Goal: Information Seeking & Learning: Learn about a topic

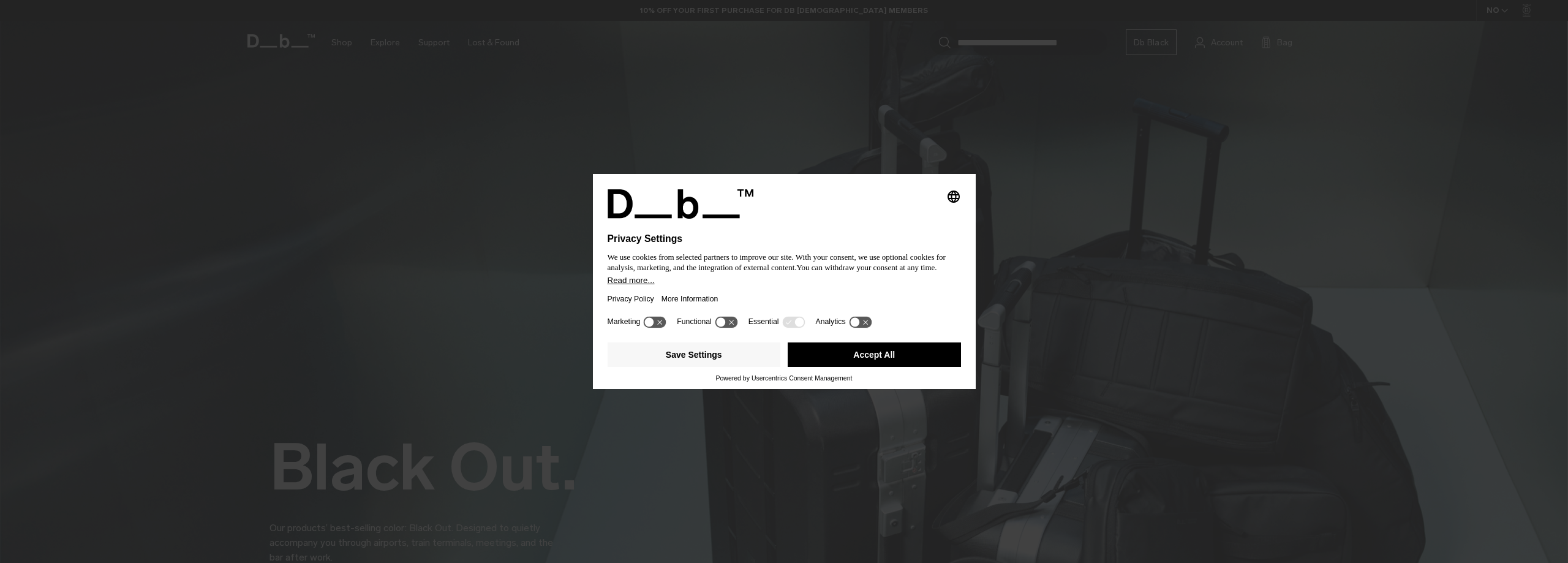
click at [875, 357] on button "Accept All" at bounding box center [874, 355] width 174 height 25
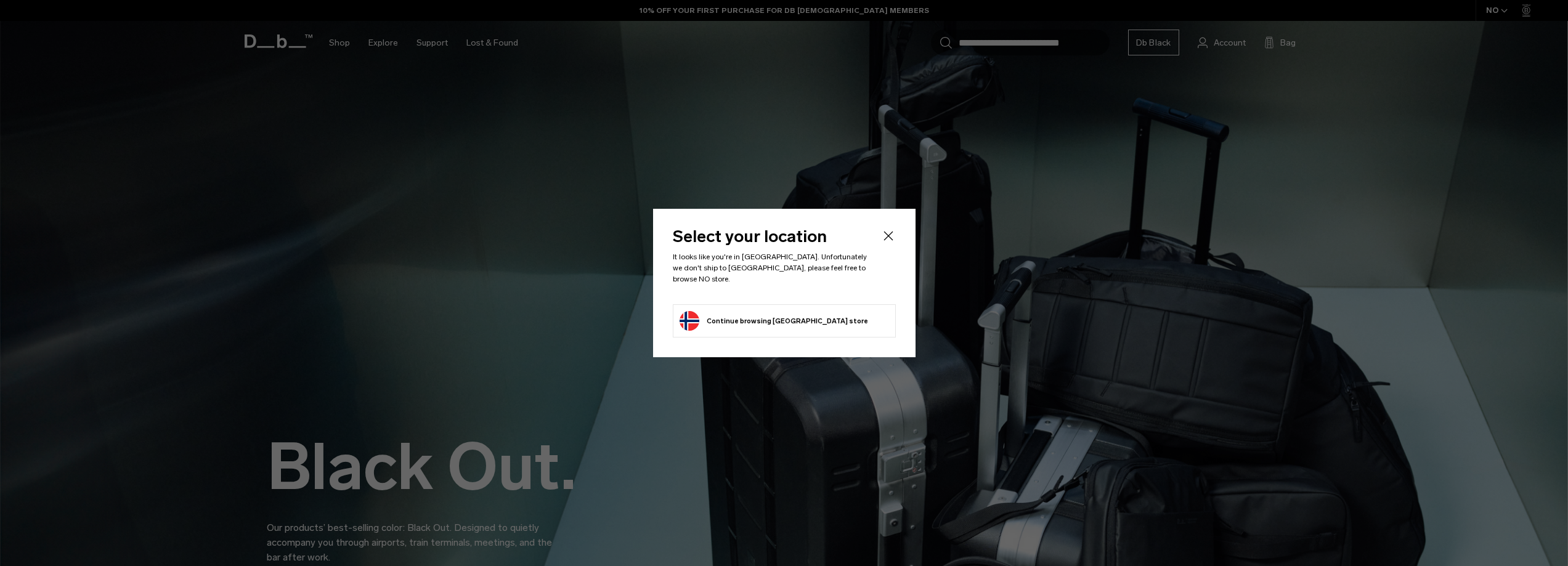
click at [886, 238] on icon "Close" at bounding box center [889, 235] width 15 height 15
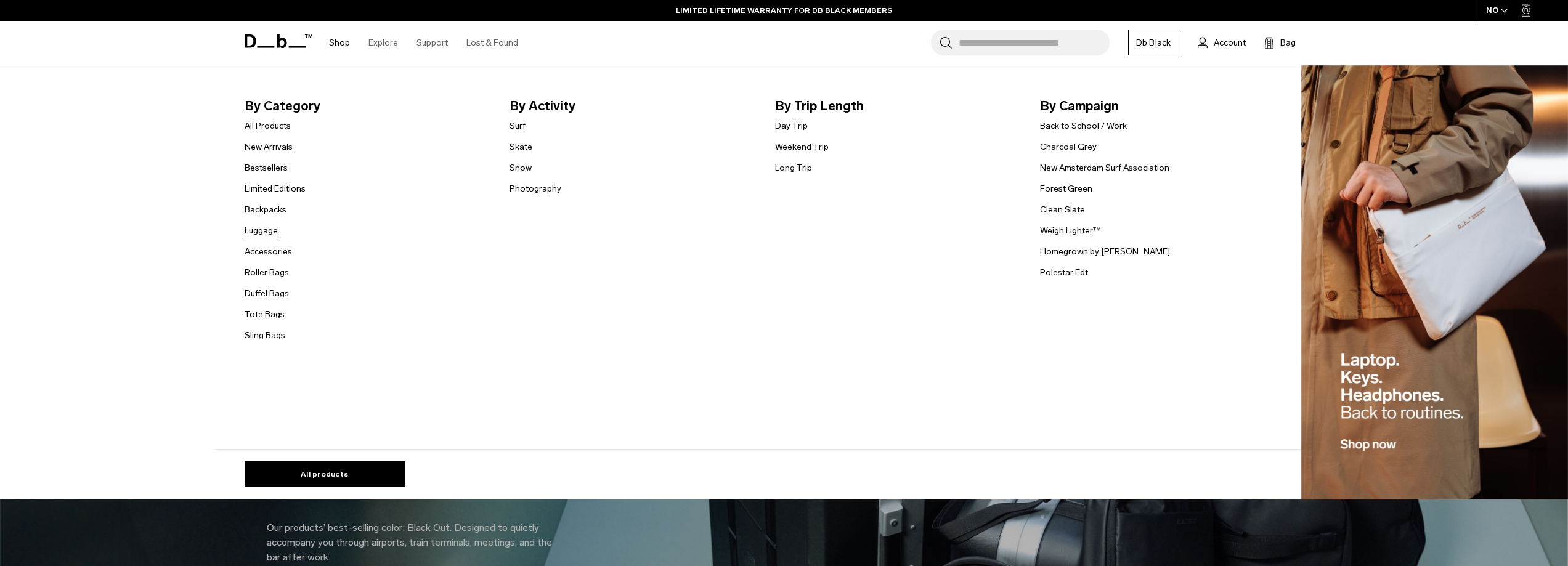
click at [268, 231] on link "Luggage" at bounding box center [260, 231] width 33 height 13
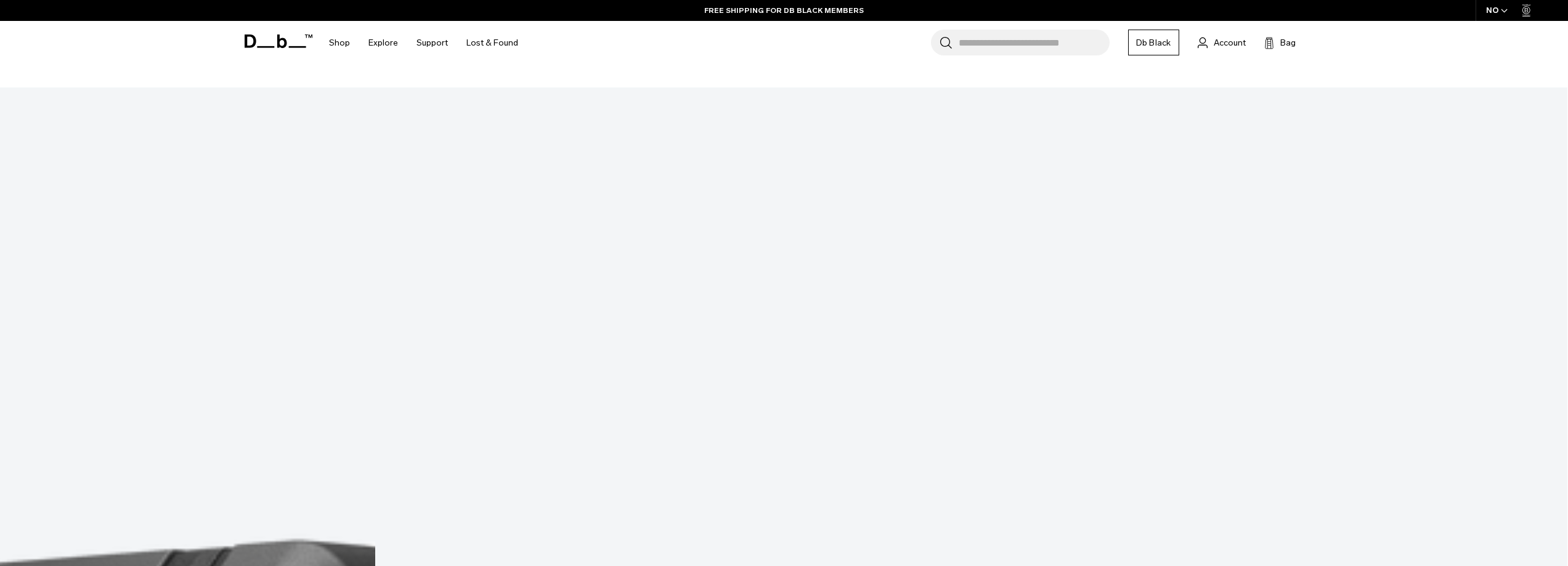
scroll to position [3610, 0]
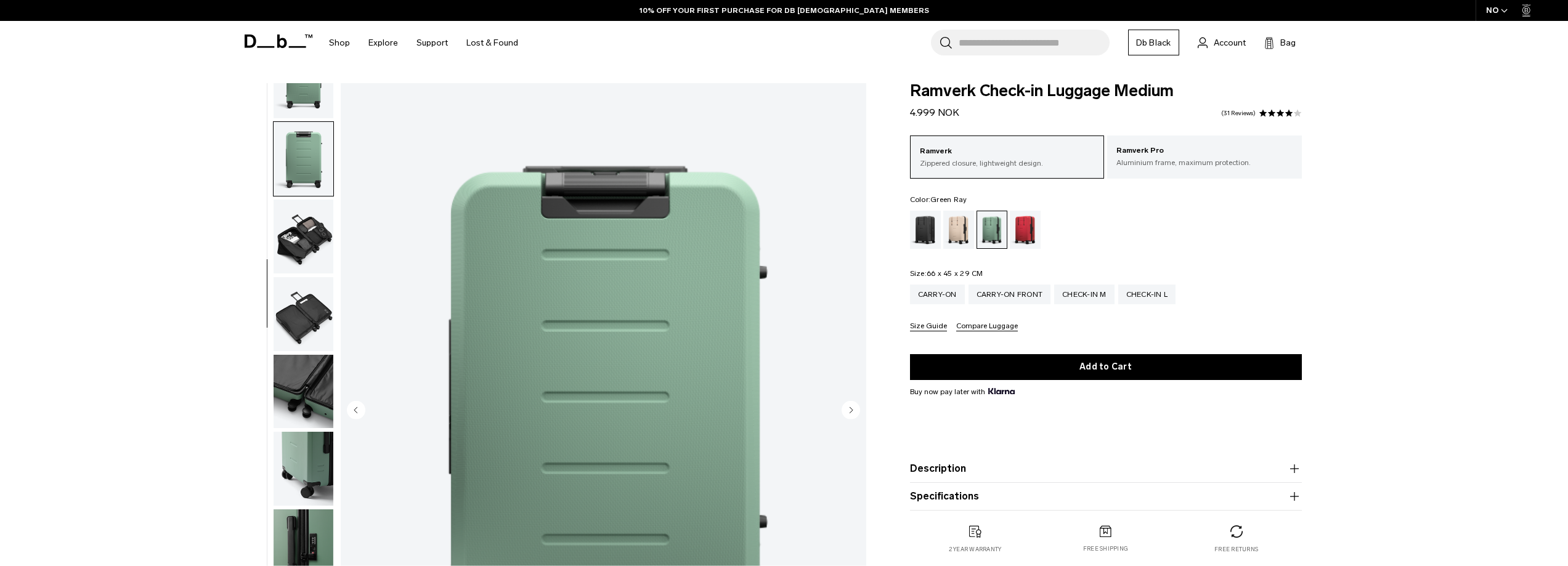
click at [310, 397] on img "button" at bounding box center [303, 391] width 60 height 74
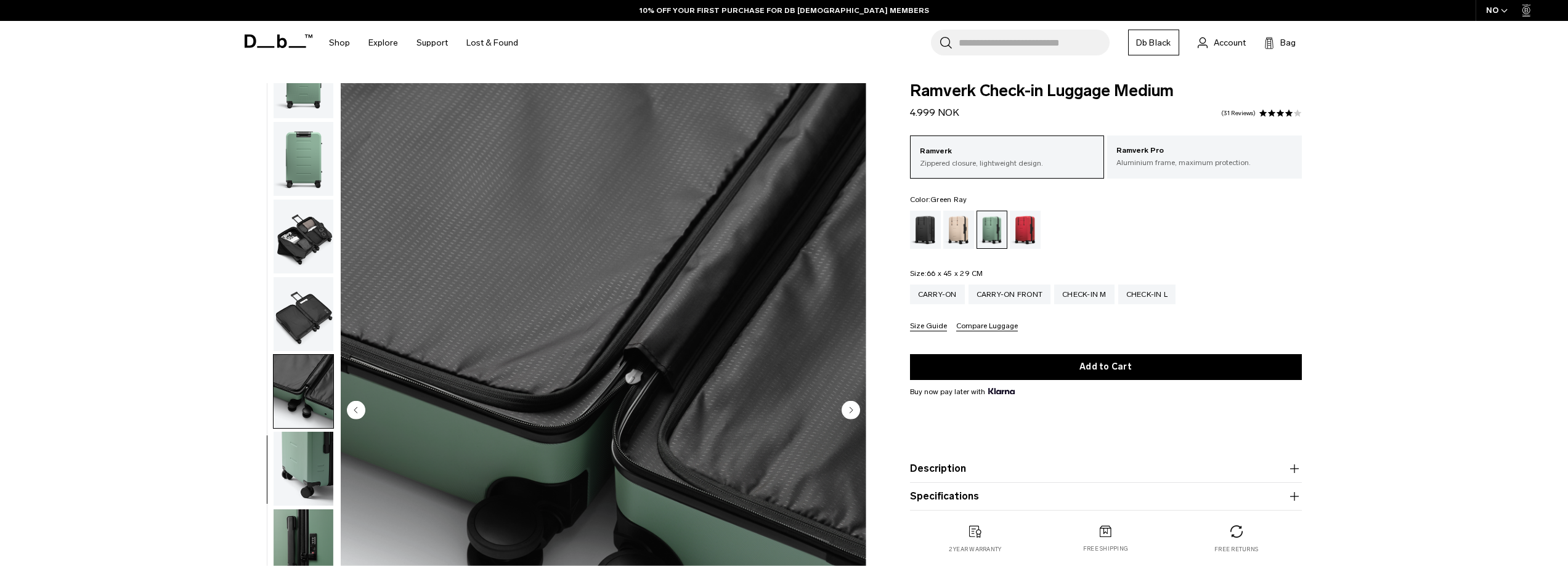
click at [305, 470] on img "button" at bounding box center [303, 469] width 60 height 74
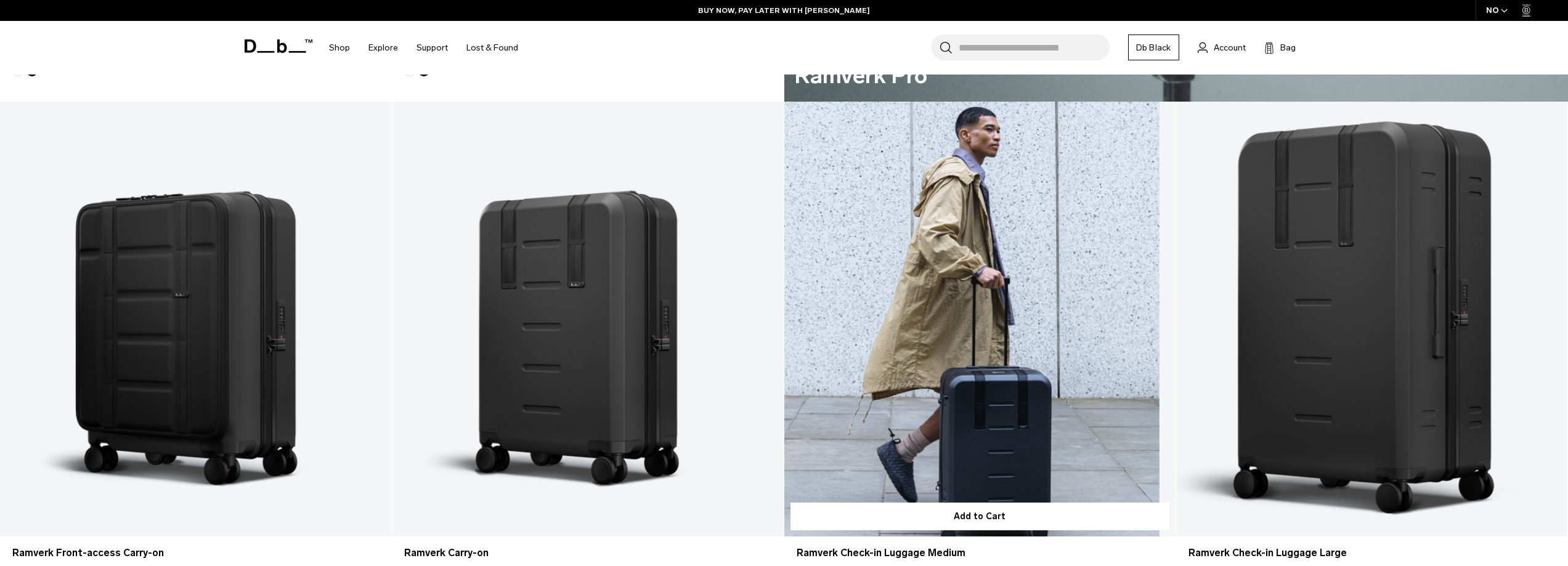
scroll to position [1422, 0]
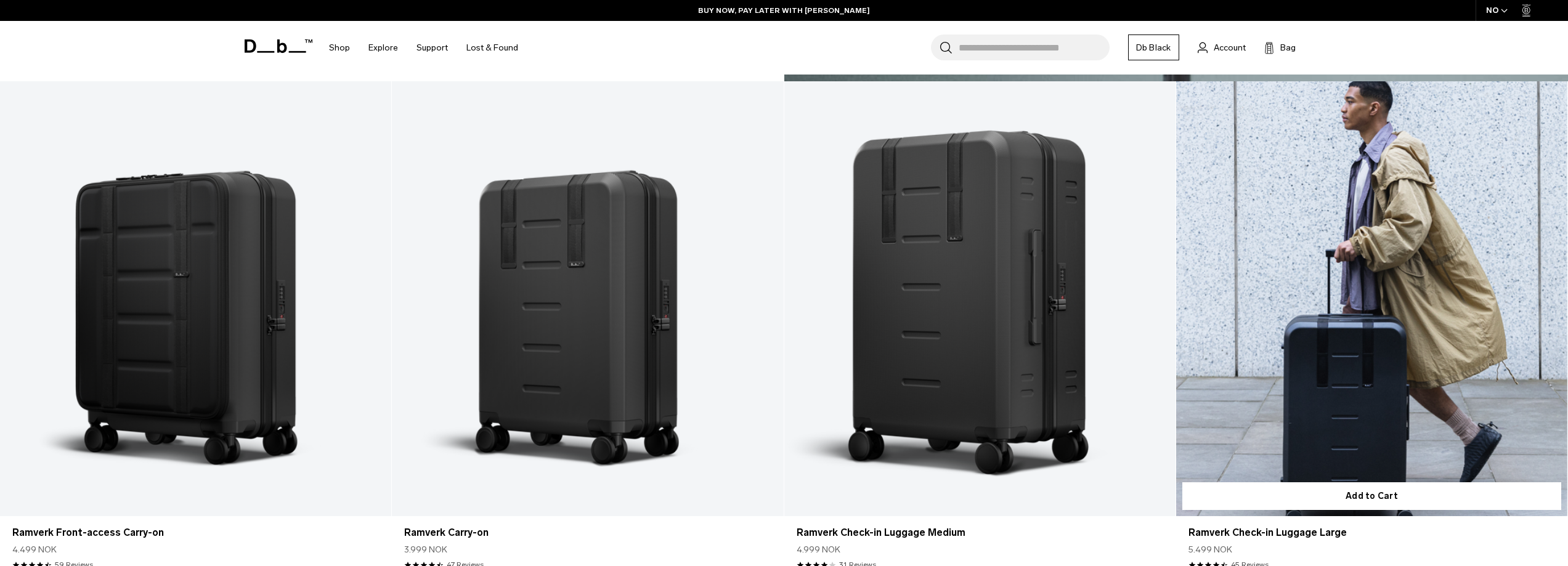
click at [1379, 277] on link "Ramverk Check-in Luggage Large" at bounding box center [1372, 299] width 391 height 435
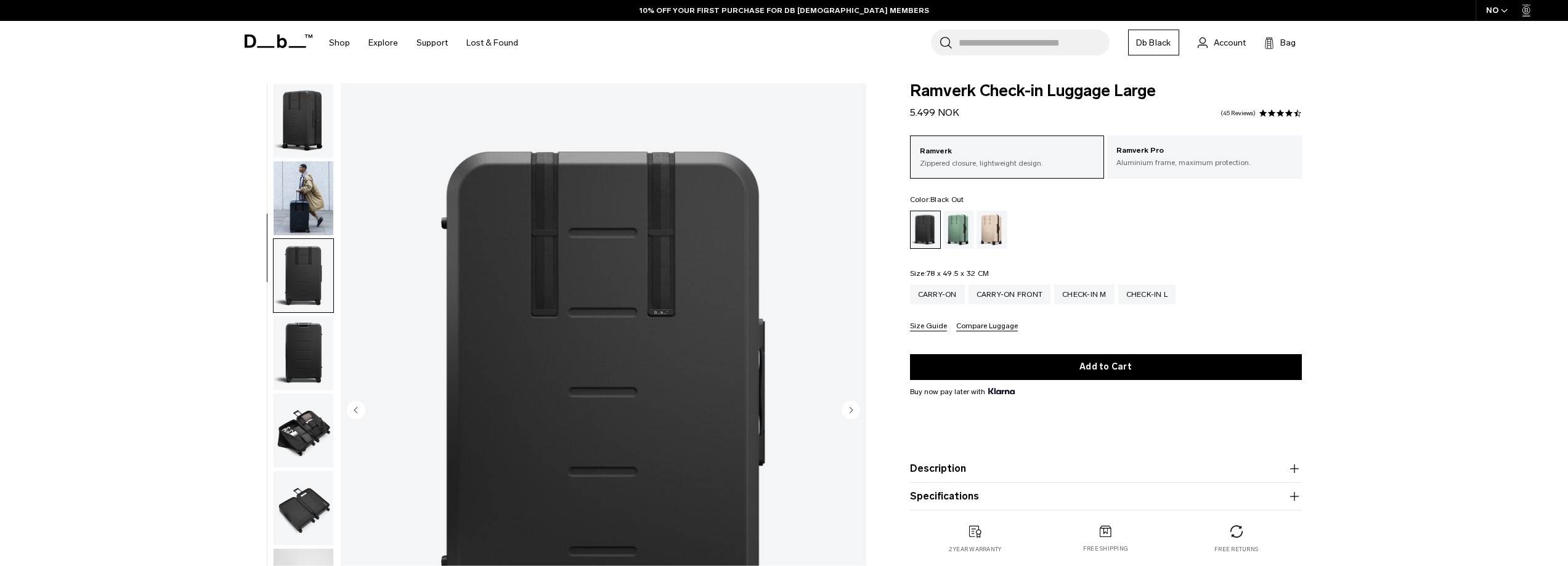
scroll to position [117, 0]
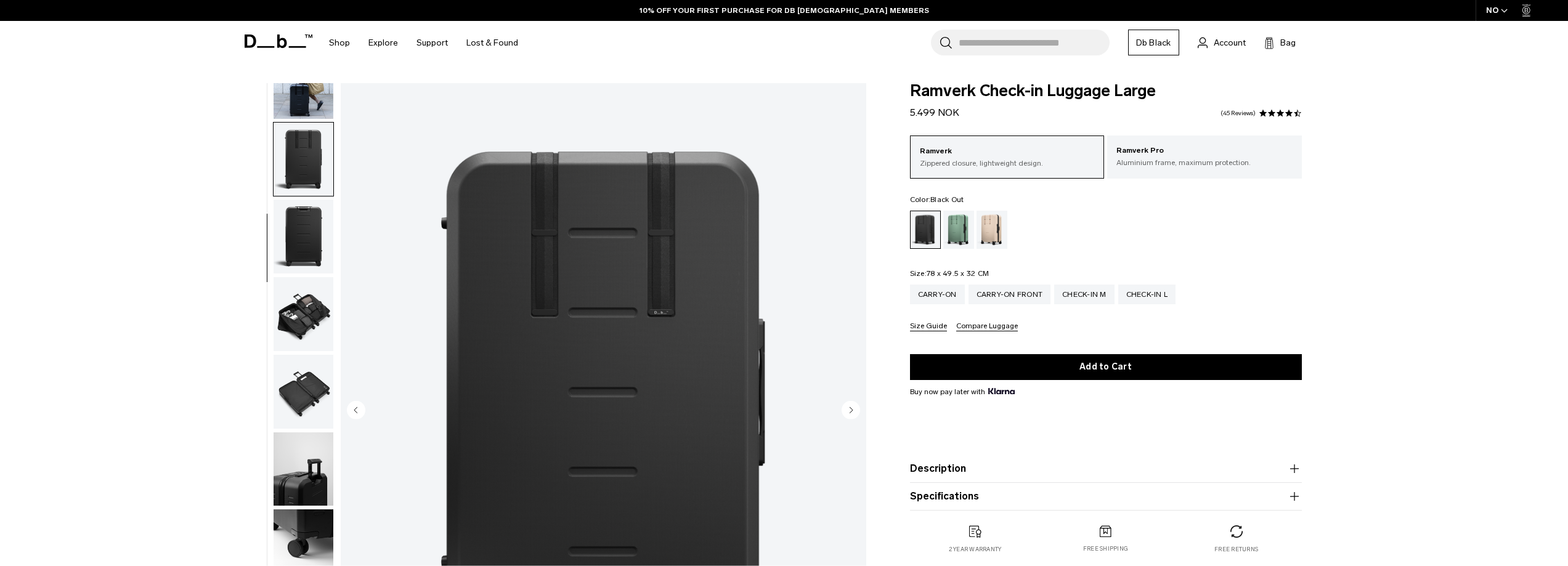
click at [305, 333] on img "button" at bounding box center [303, 314] width 60 height 74
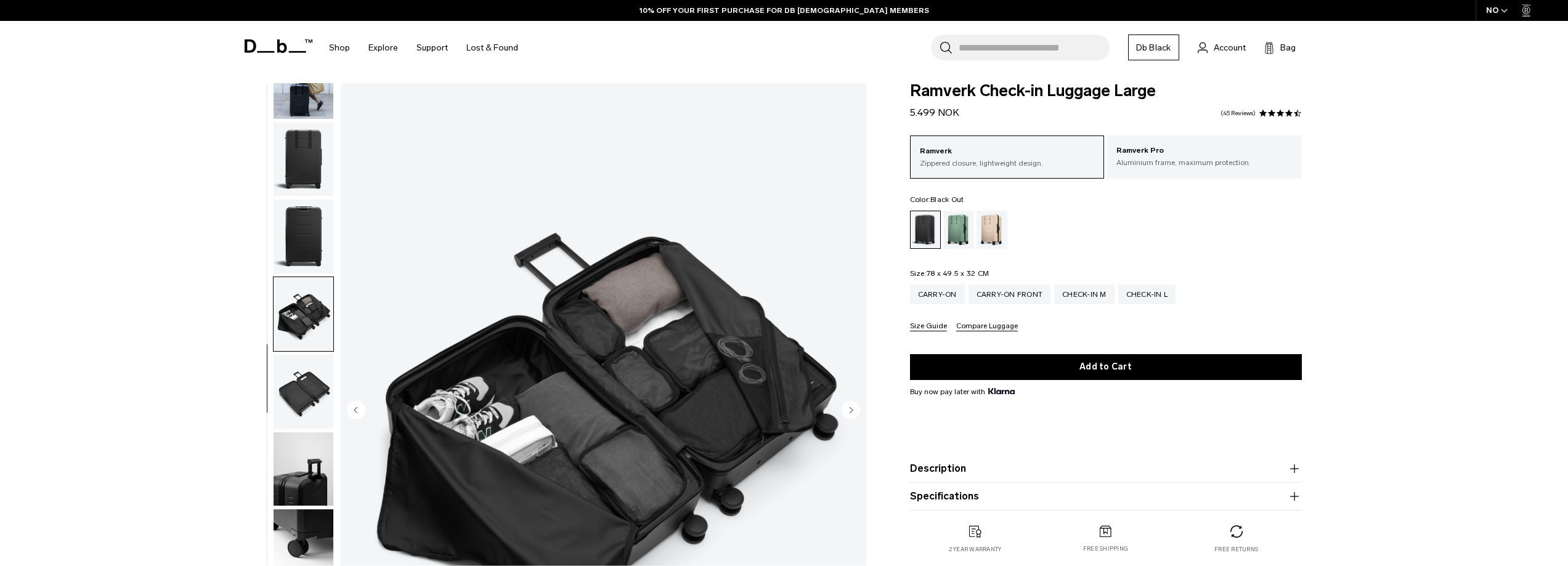
scroll to position [185, 0]
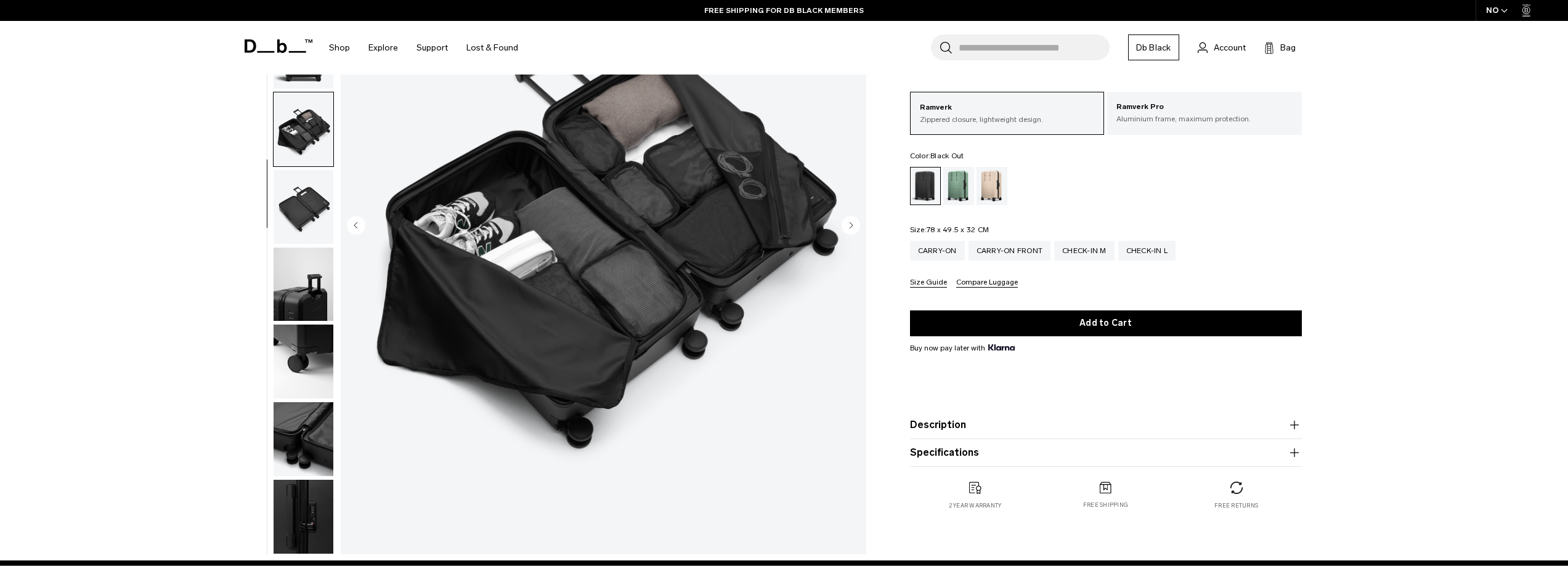
click at [292, 304] on img "button" at bounding box center [303, 284] width 60 height 74
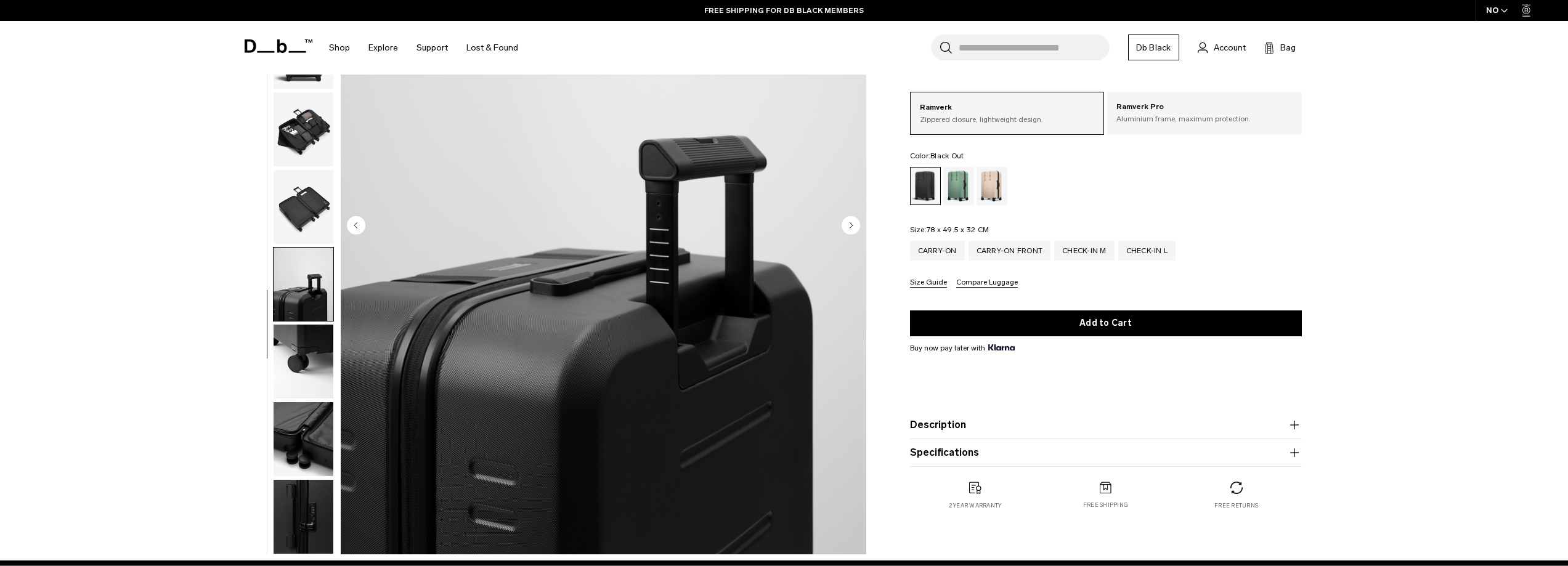
click at [306, 365] on img "button" at bounding box center [303, 361] width 60 height 74
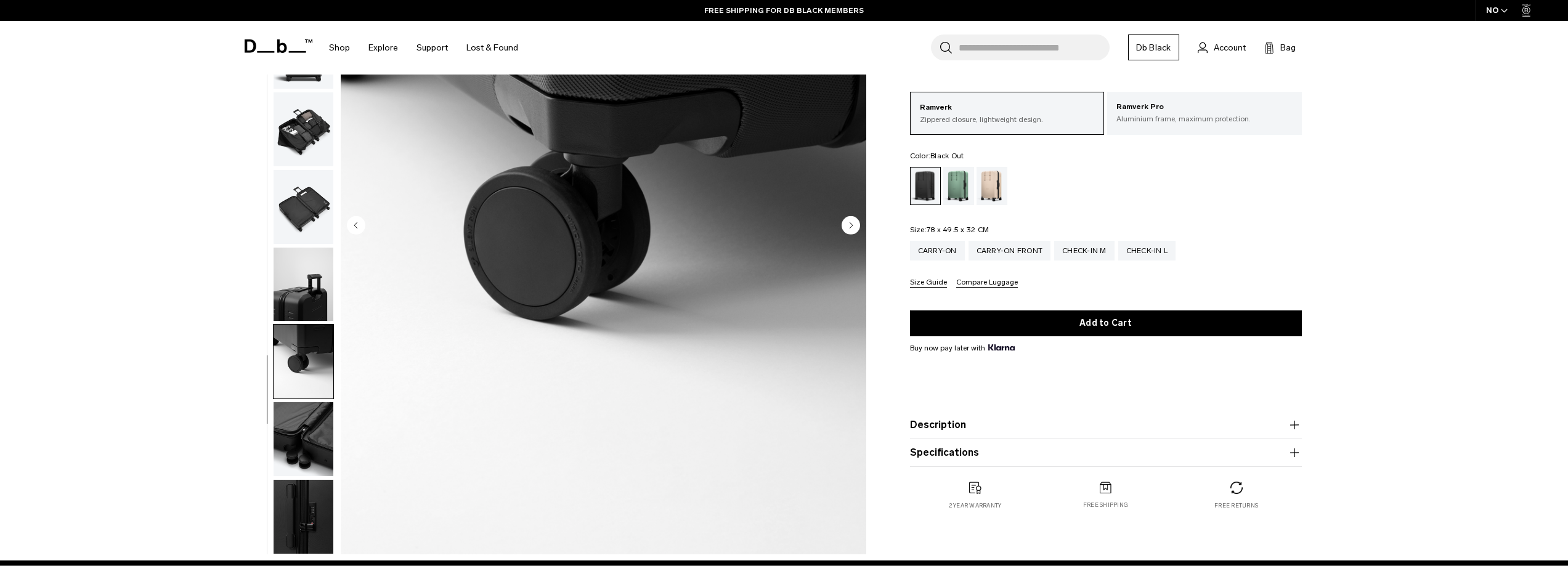
click at [310, 449] on img "button" at bounding box center [303, 439] width 60 height 74
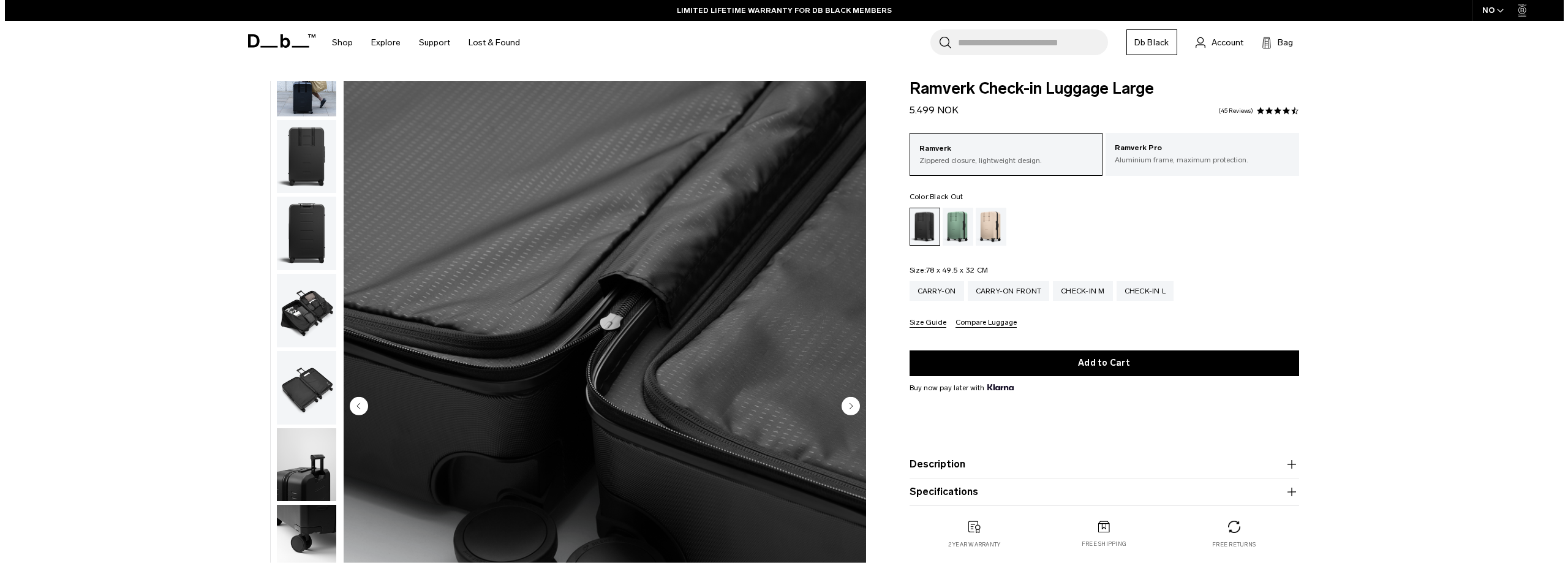
scroll to position [0, 0]
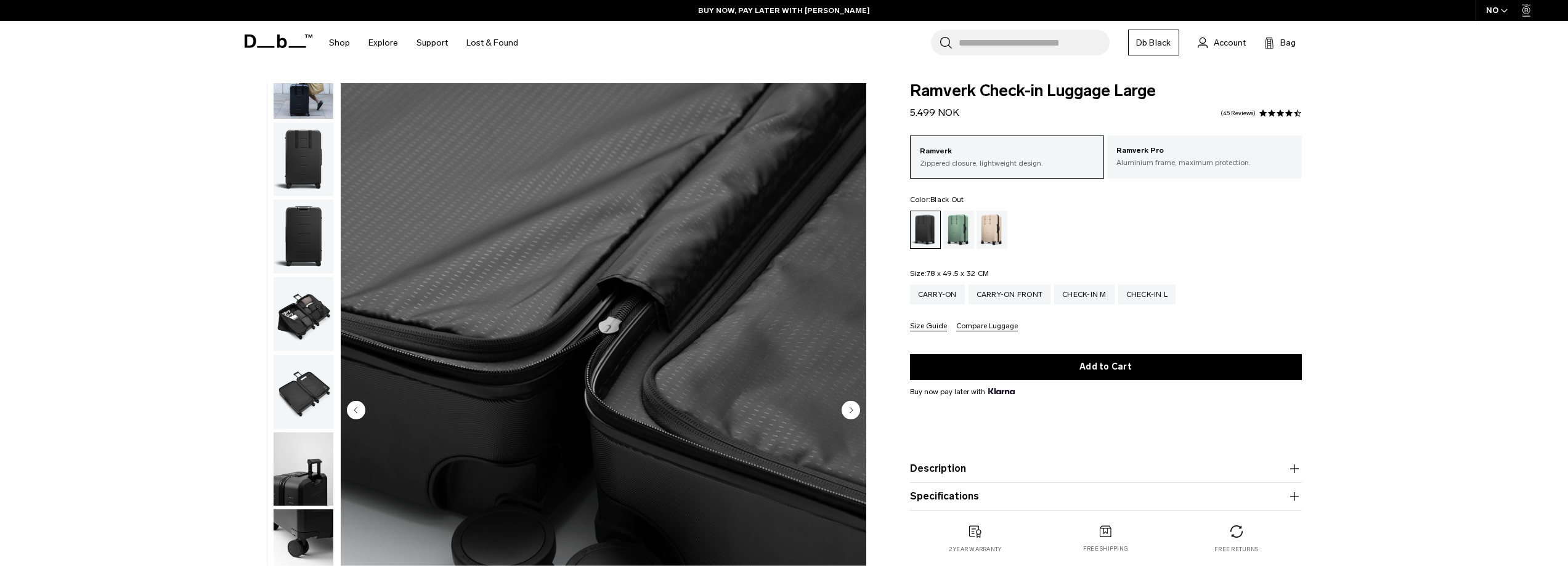
click at [1504, 11] on icon "button" at bounding box center [1505, 11] width 7 height 4
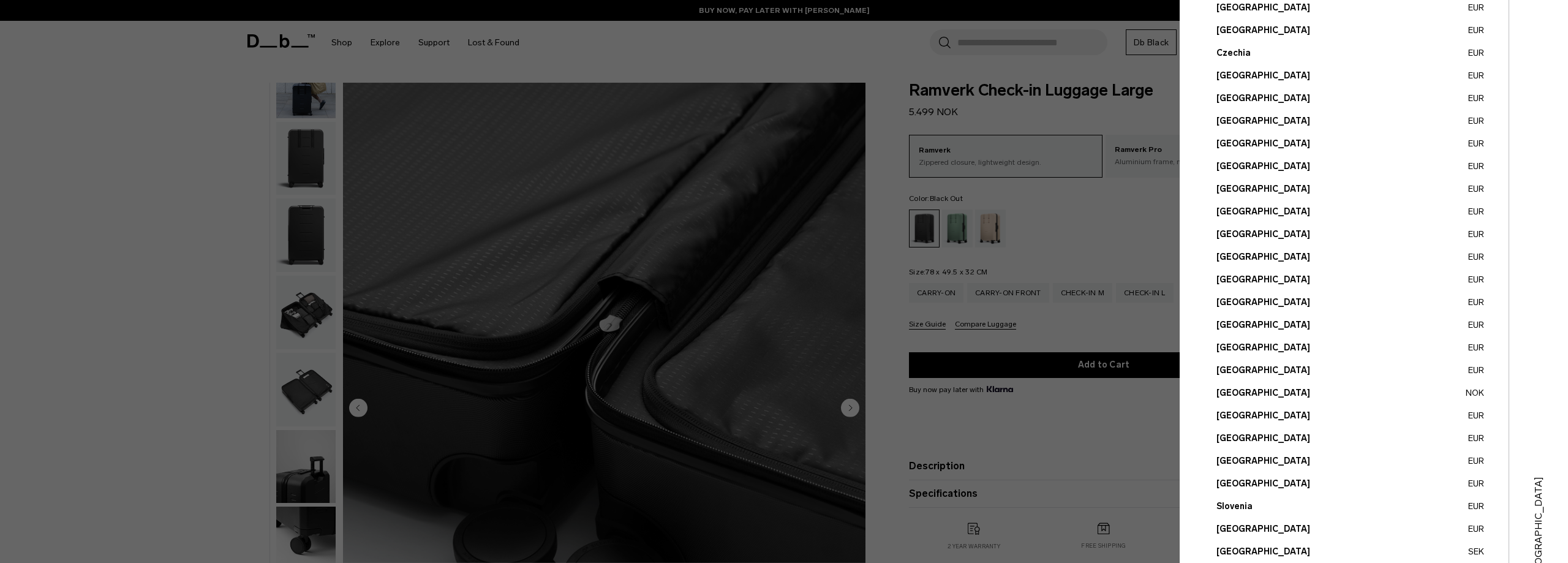
scroll to position [340, 0]
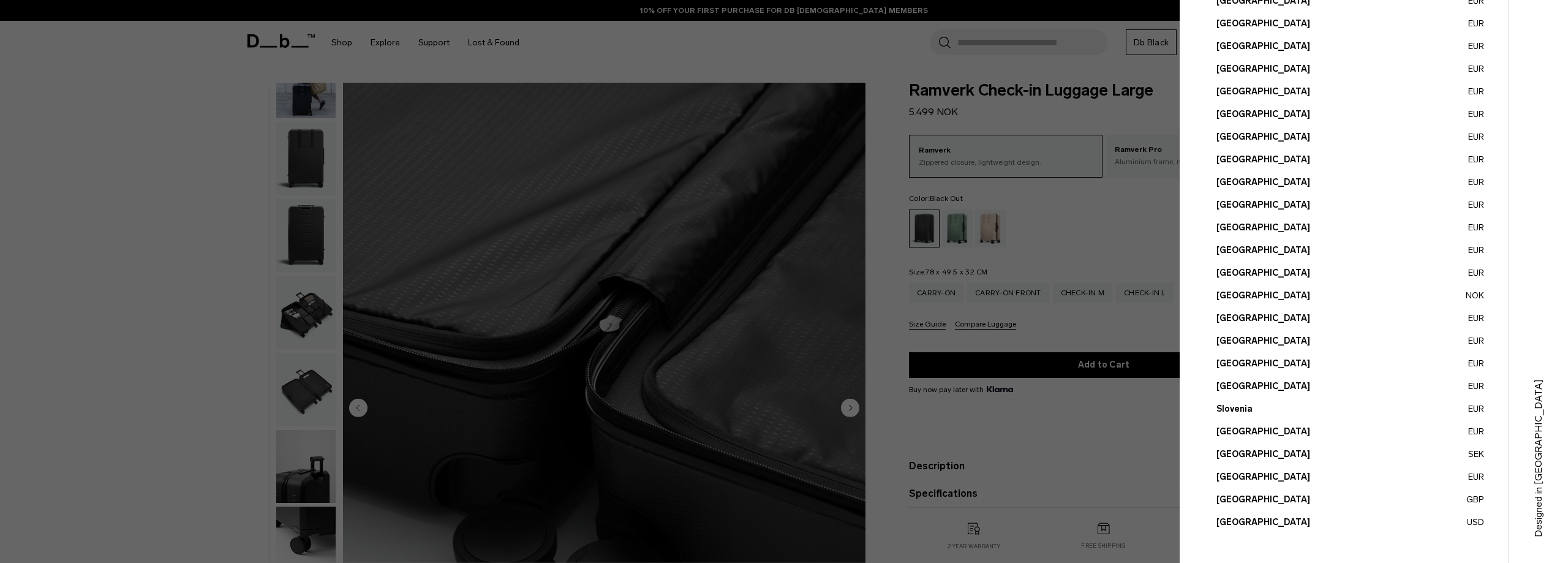
click at [1239, 526] on button "United States USD" at bounding box center [1350, 522] width 268 height 13
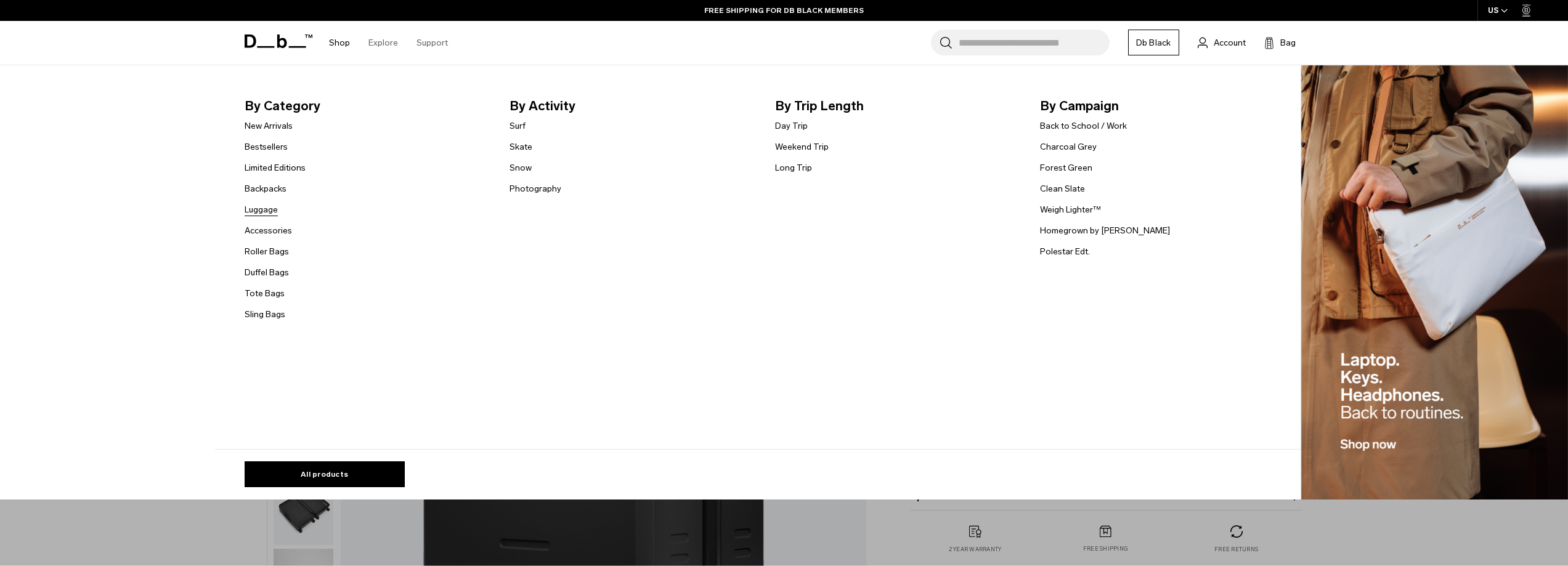
click at [267, 211] on link "Luggage" at bounding box center [260, 209] width 33 height 13
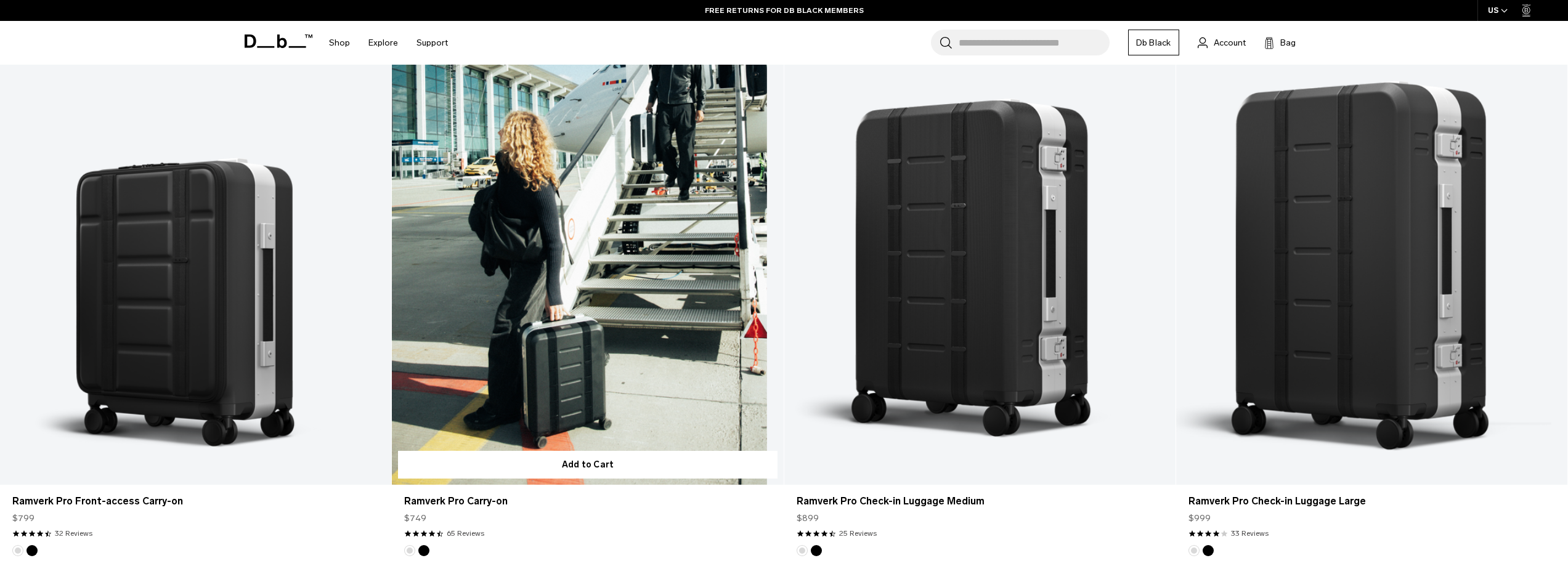
scroll to position [863, 0]
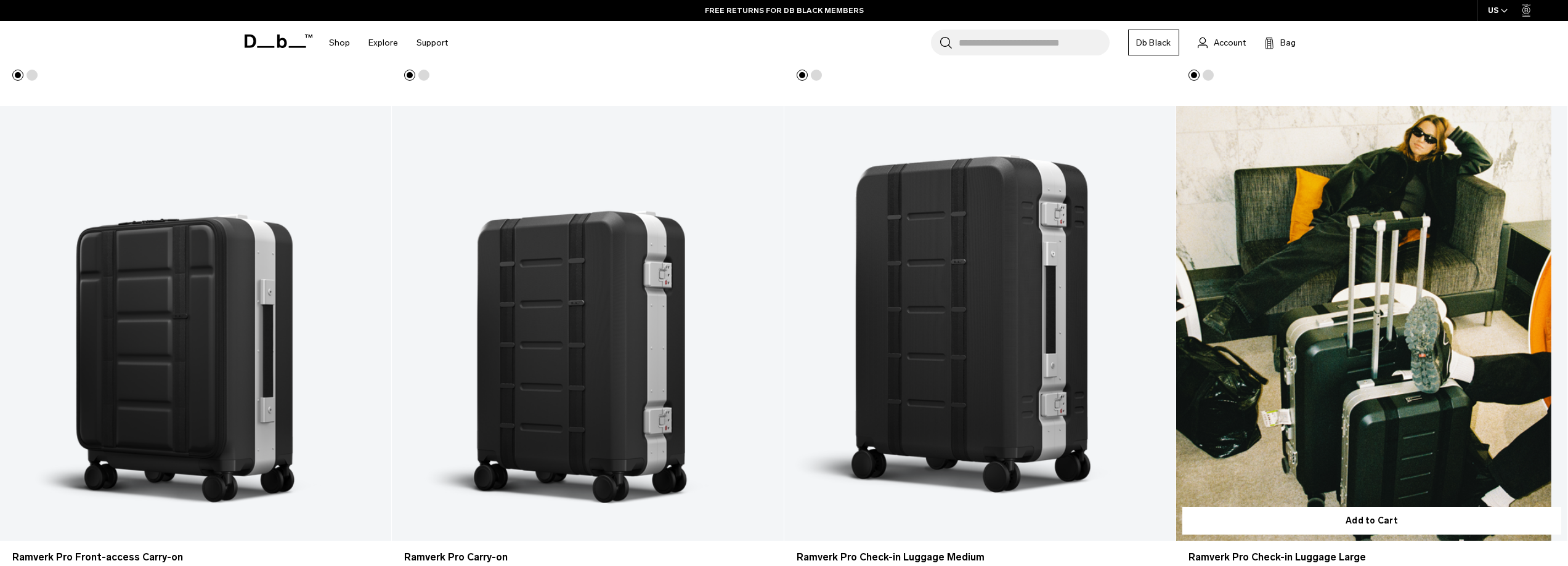
click at [1334, 275] on link "Ramverk Pro Check-in Luggage Large" at bounding box center [1372, 324] width 391 height 435
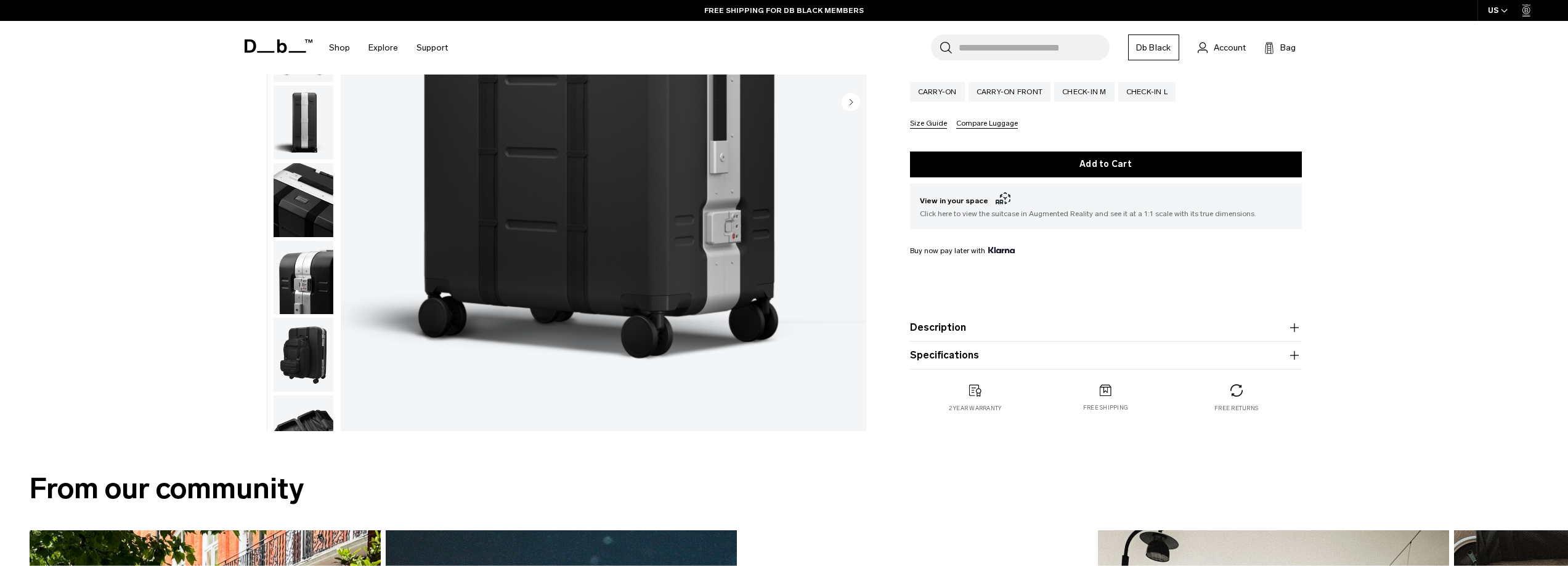
scroll to position [247, 0]
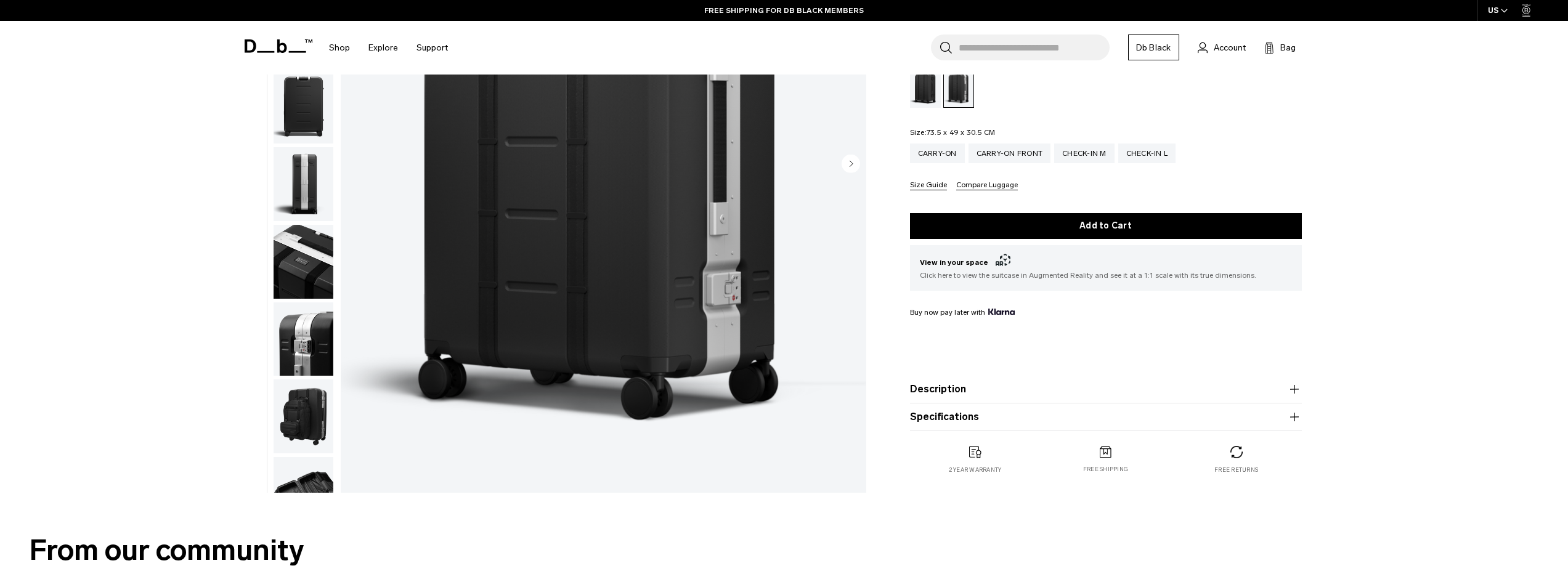
click at [1293, 389] on icon "button" at bounding box center [1294, 390] width 15 height 15
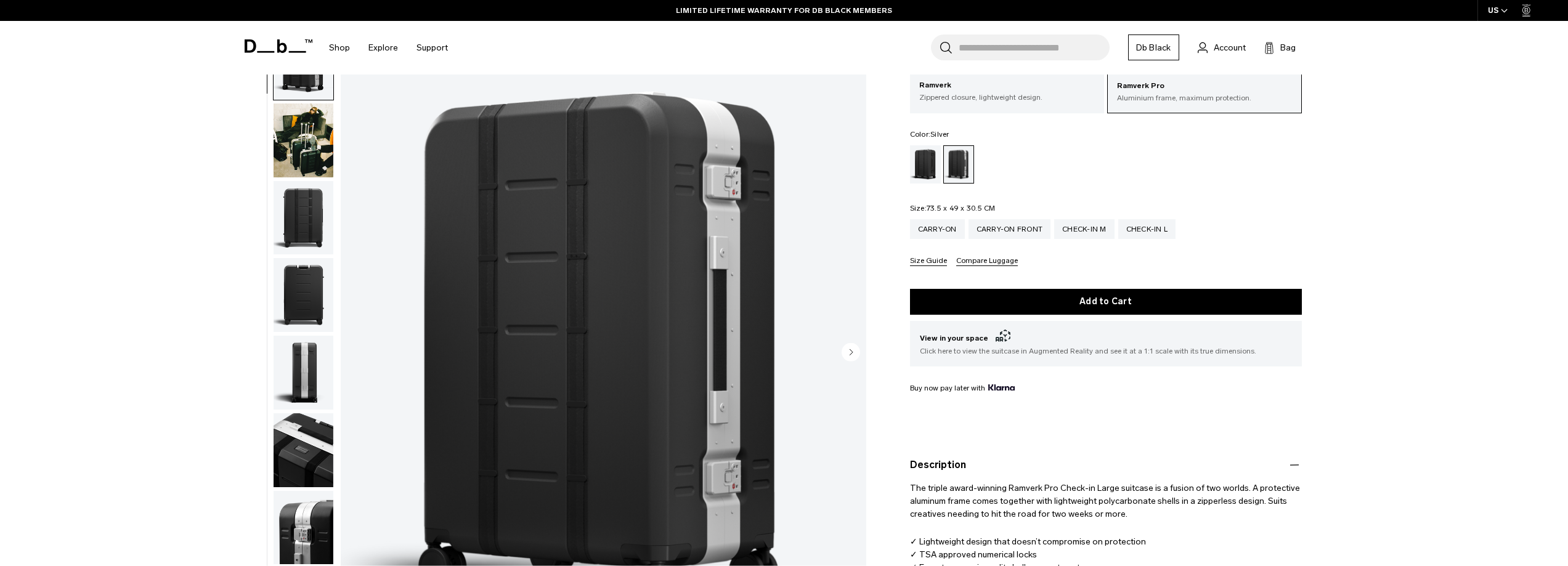
scroll to position [0, 0]
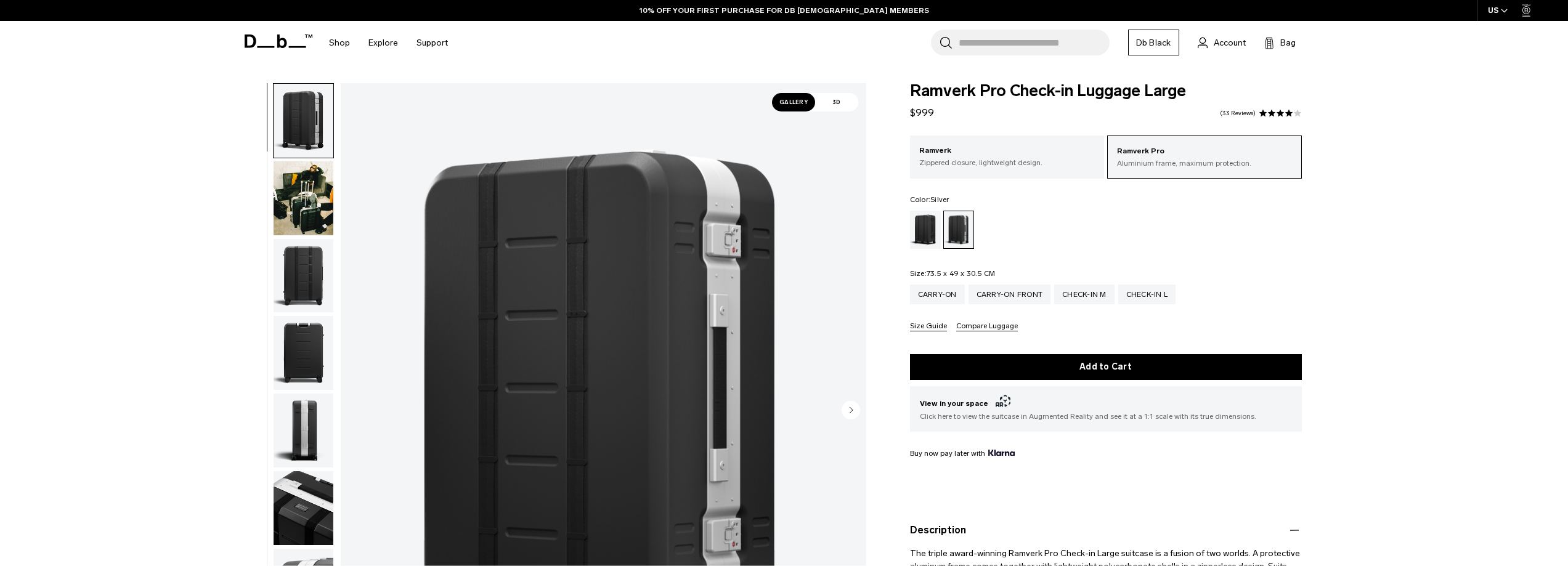
click at [924, 327] on button "Size Guide" at bounding box center [928, 327] width 37 height 9
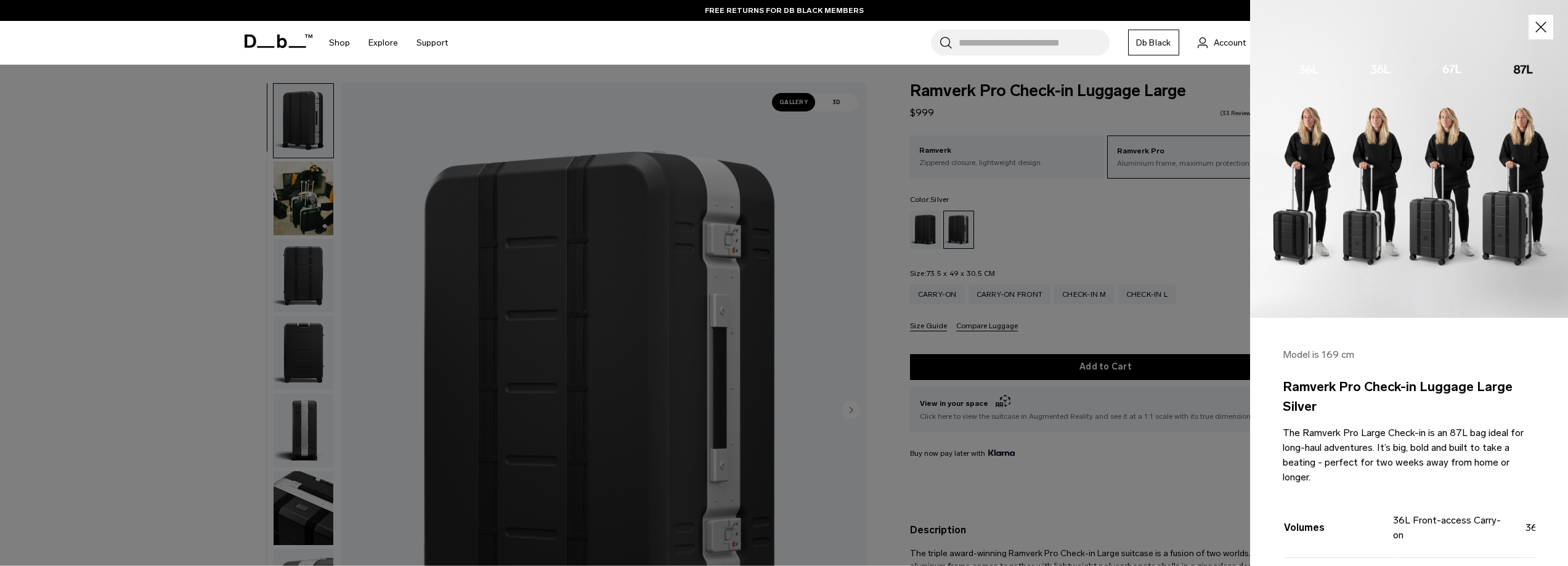
click at [1534, 31] on icon "button" at bounding box center [1541, 28] width 18 height 18
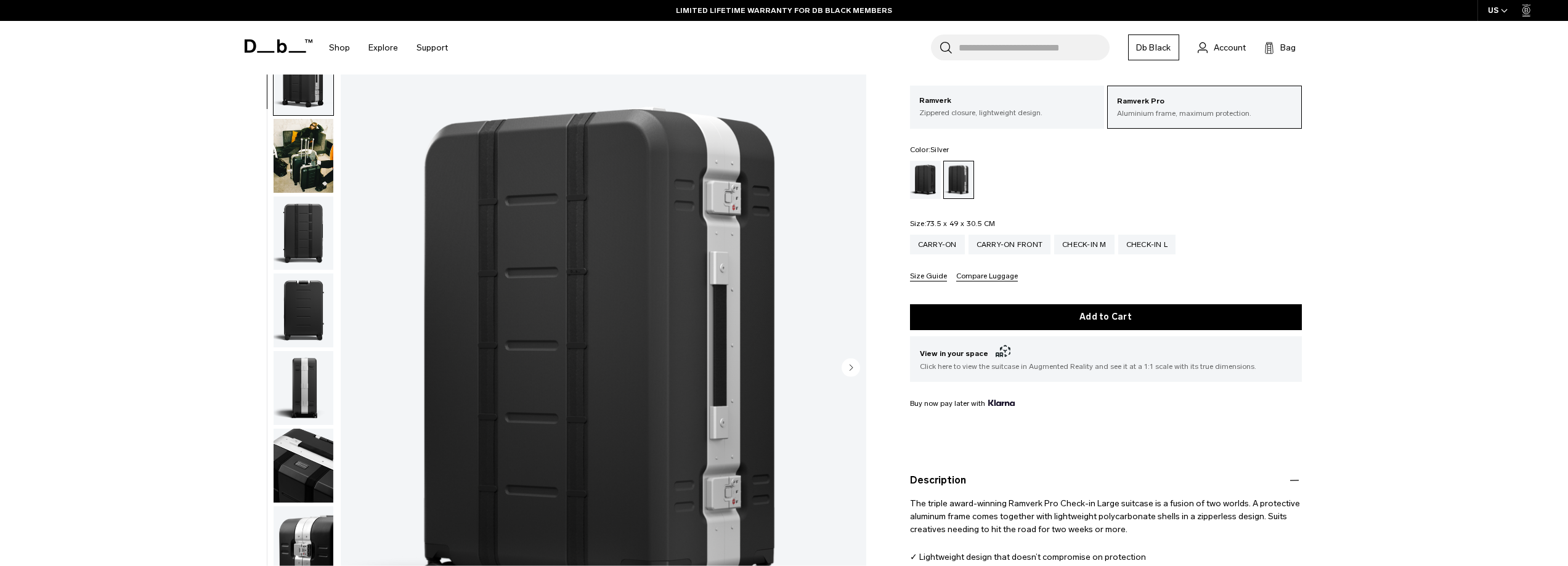
scroll to position [185, 0]
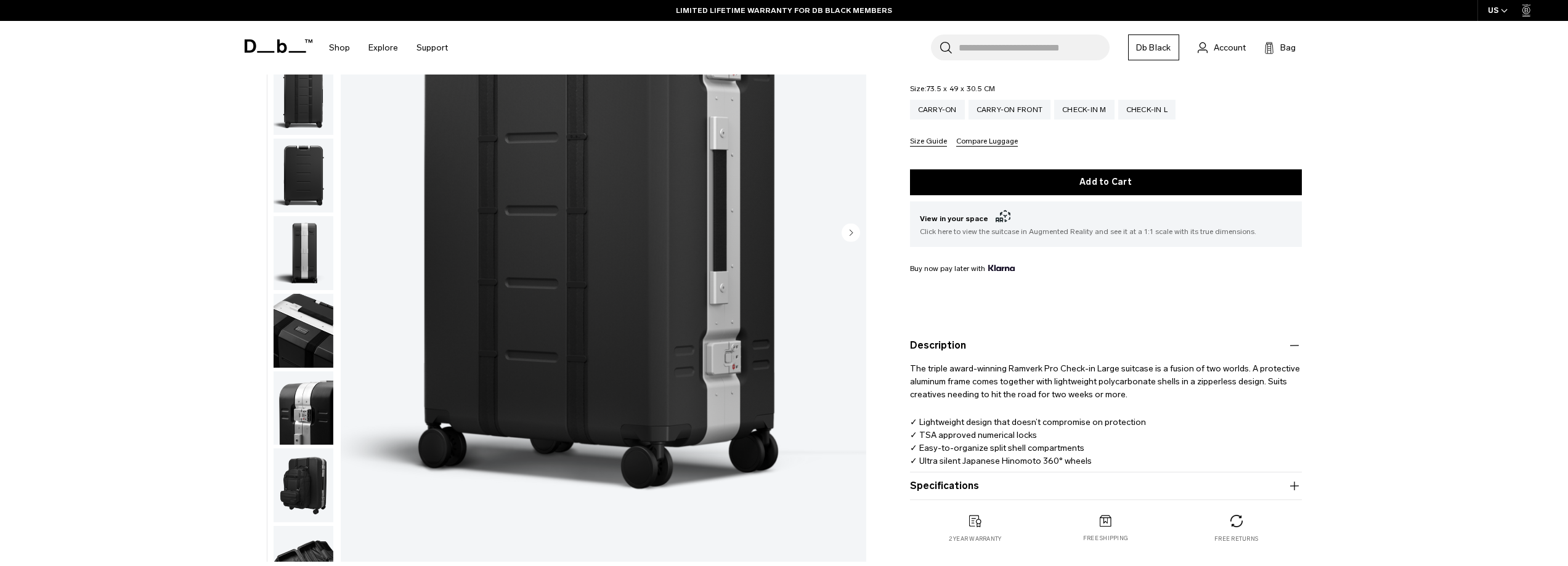
click at [1003, 141] on button "Compare Luggage" at bounding box center [987, 142] width 62 height 9
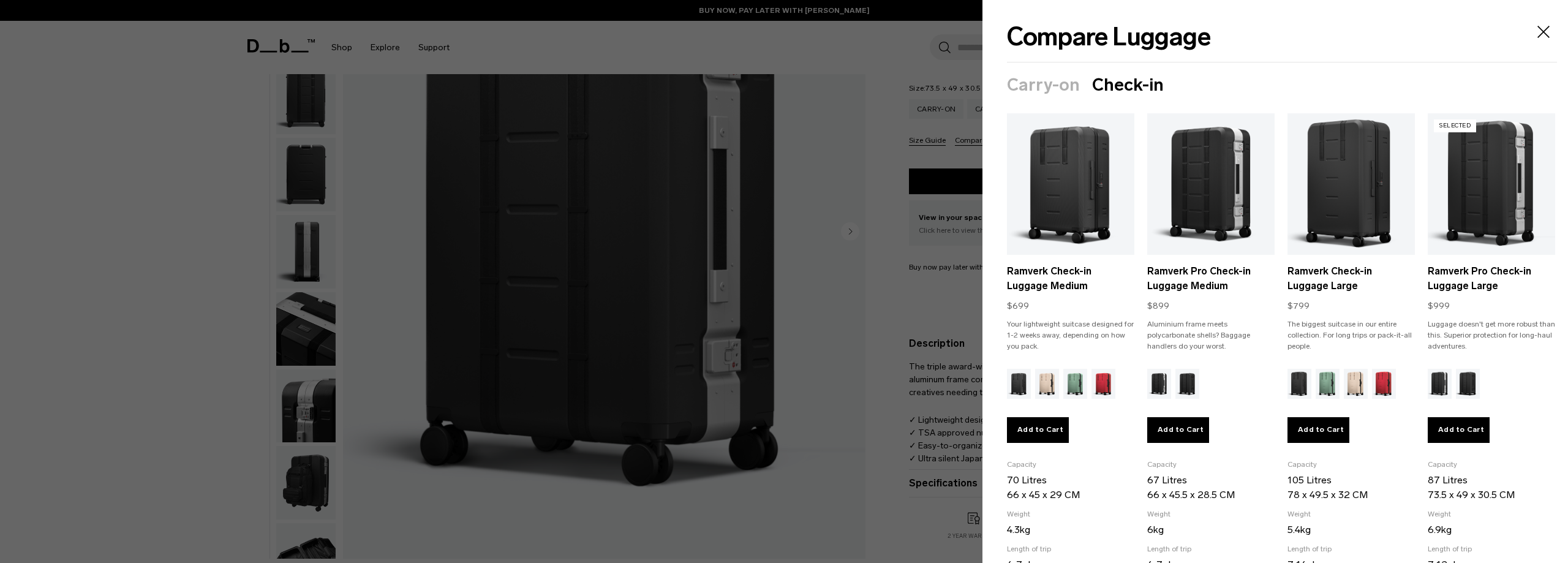
click at [1533, 32] on icon "Close" at bounding box center [1543, 32] width 19 height 20
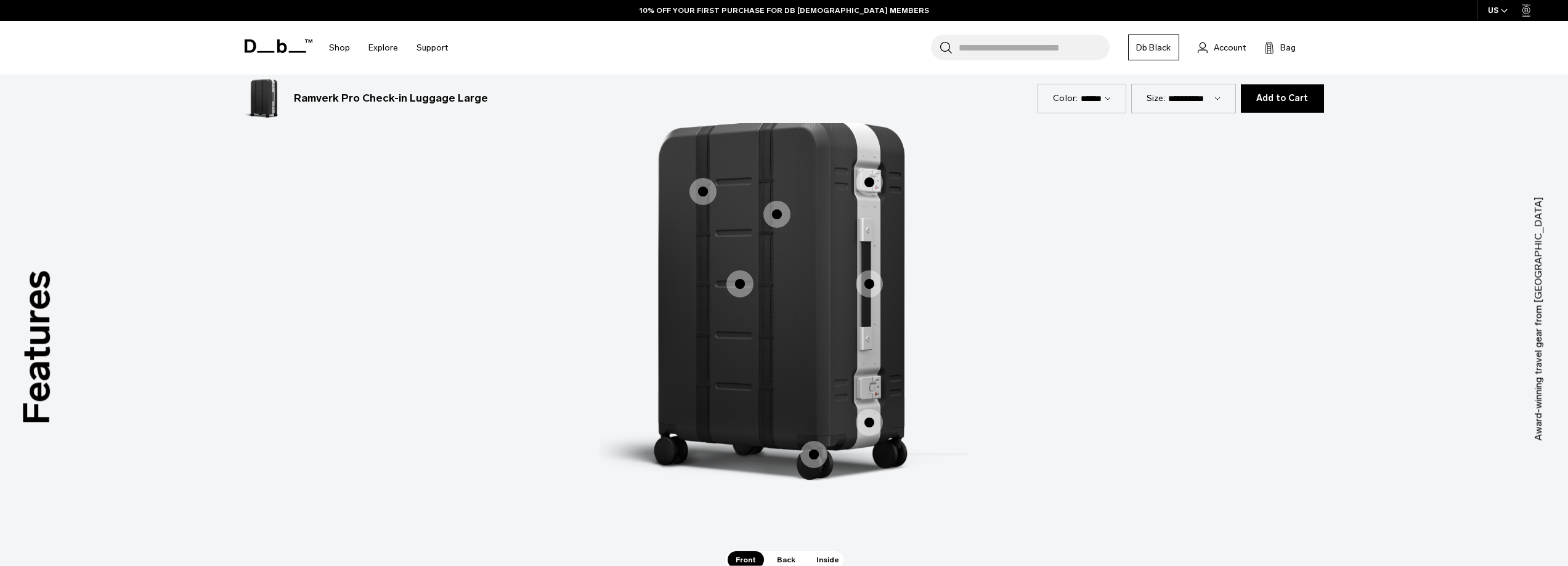
scroll to position [1849, 0]
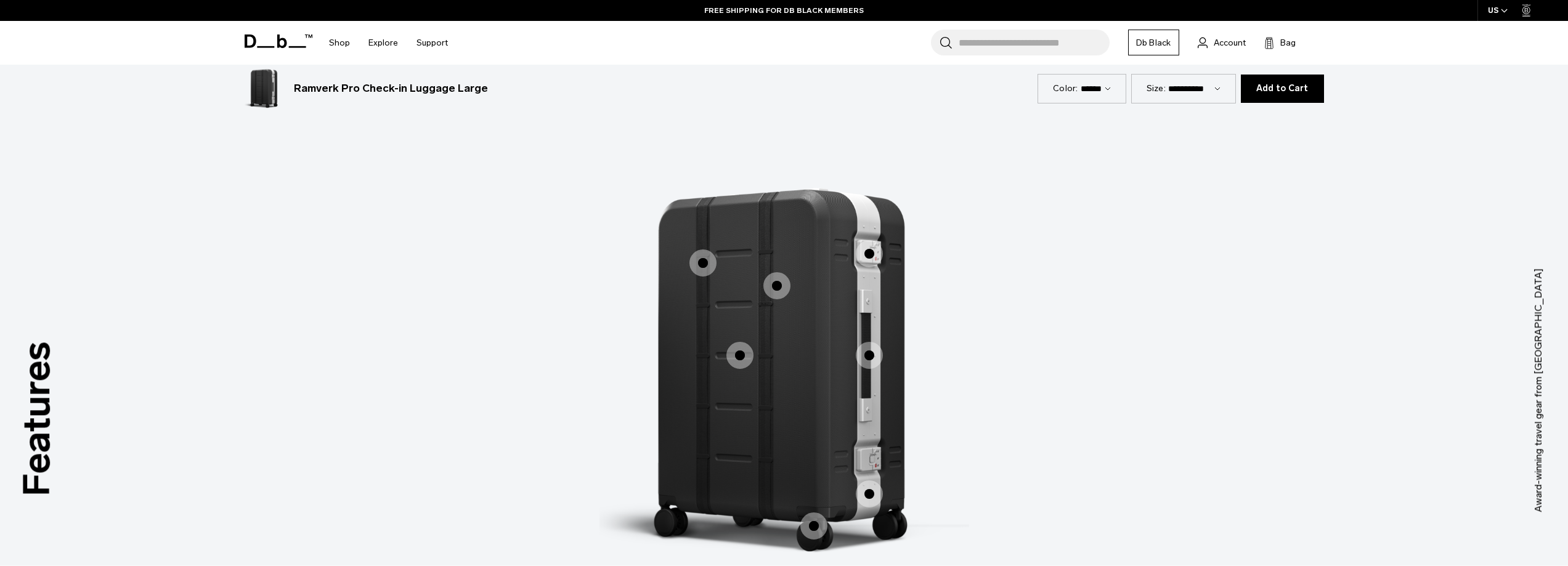
click at [776, 288] on span "1 / 3" at bounding box center [777, 286] width 27 height 27
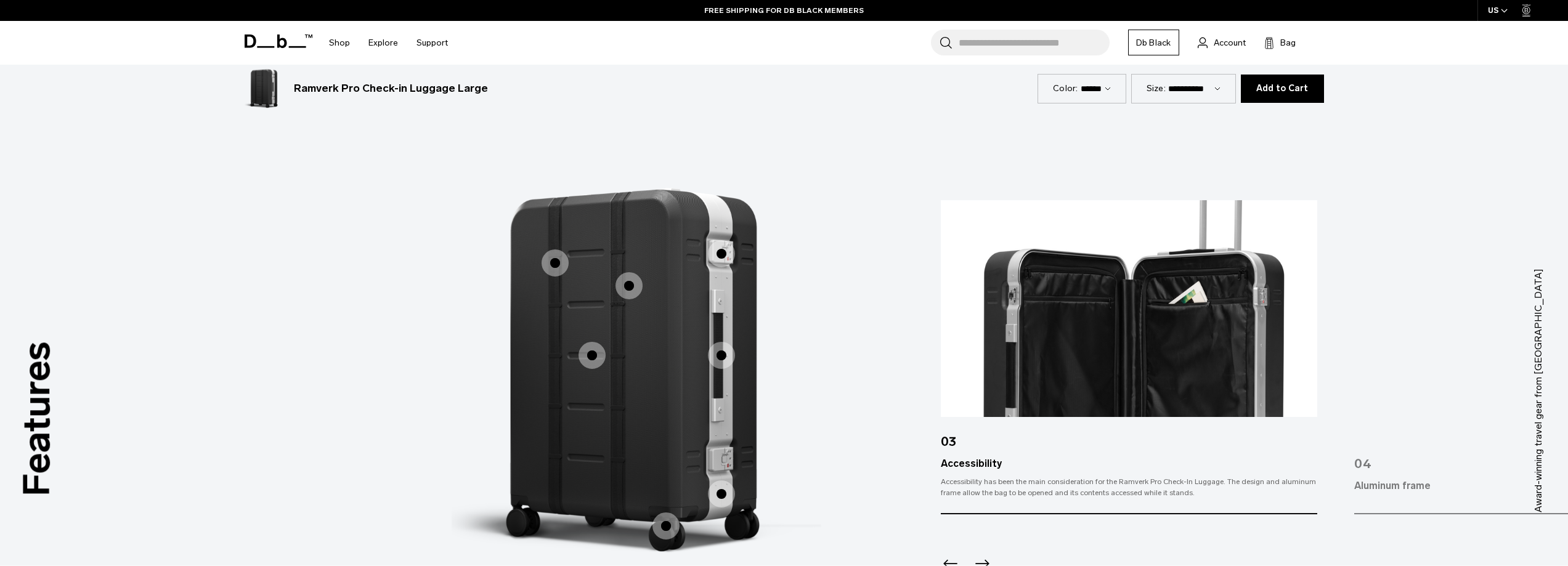
click at [558, 269] on span "1 / 3" at bounding box center [555, 263] width 27 height 27
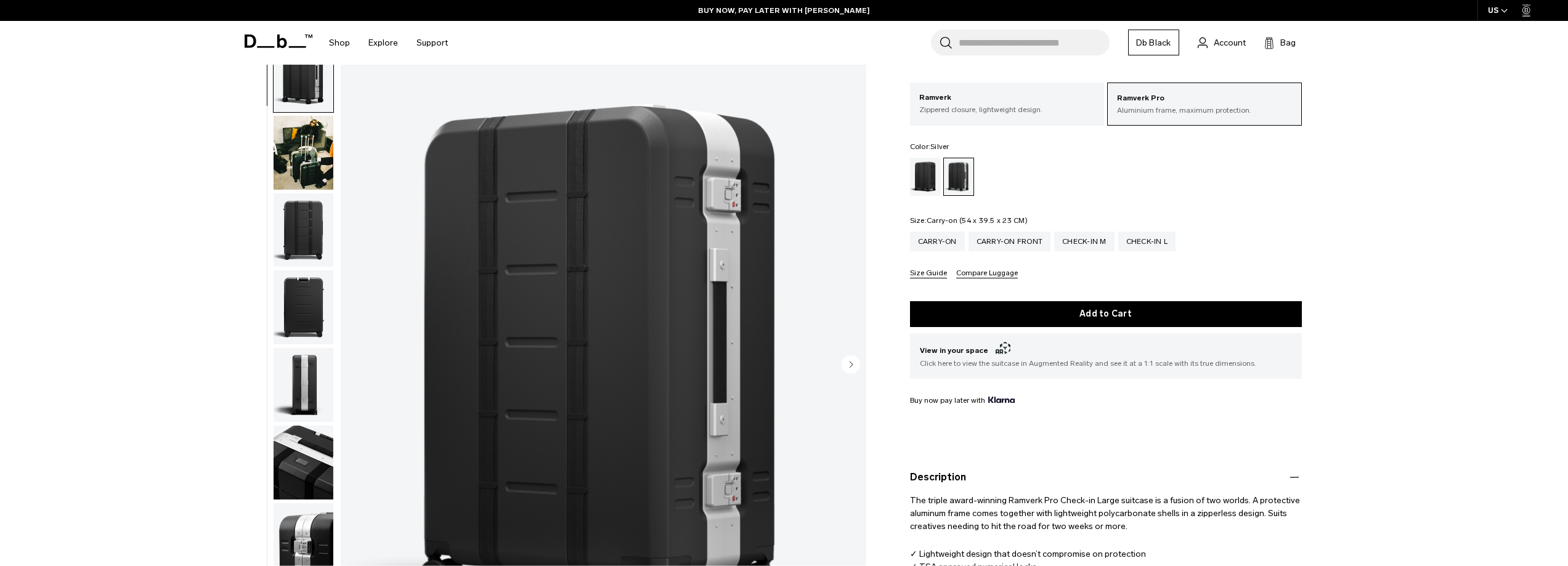
scroll to position [0, 0]
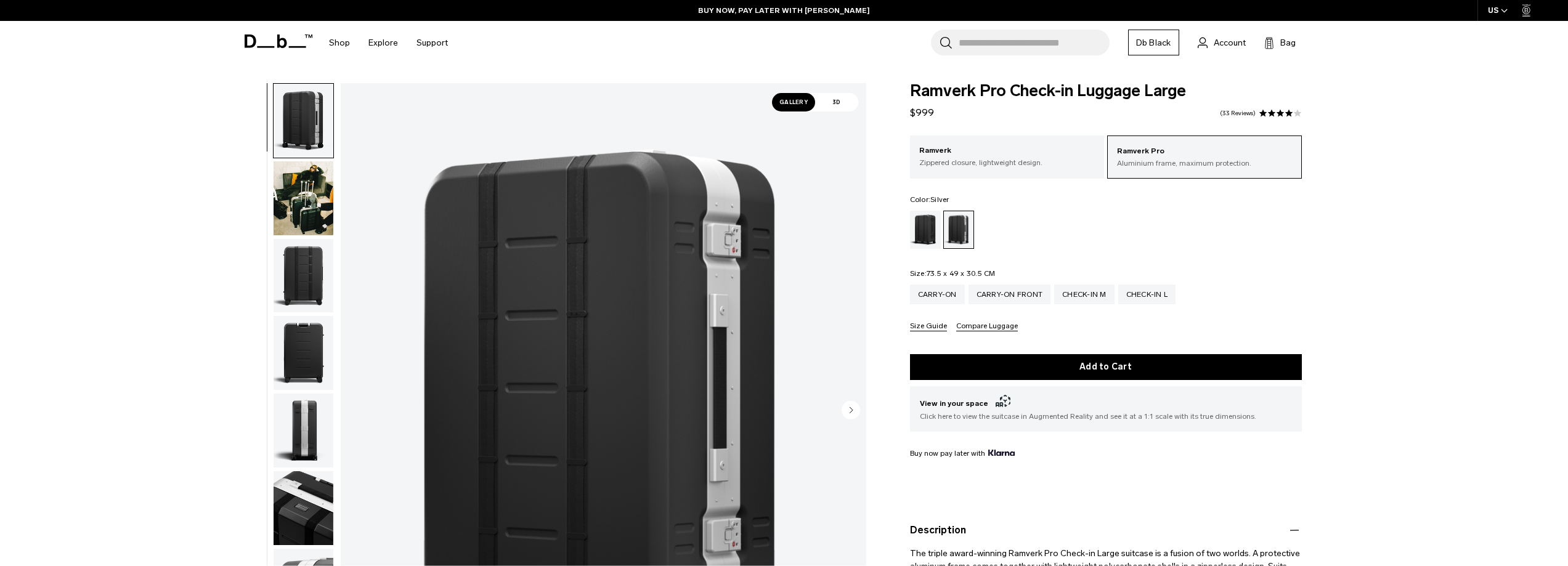
click at [298, 289] on img "button" at bounding box center [303, 275] width 60 height 74
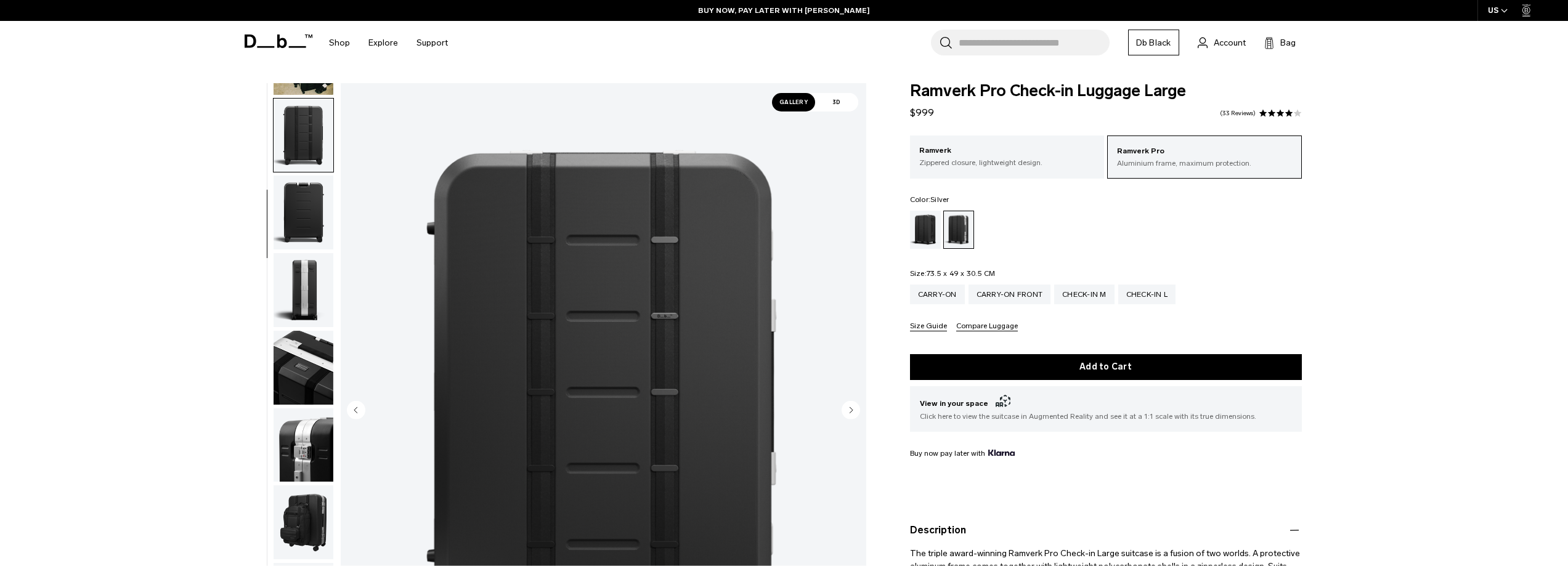
scroll to position [155, 0]
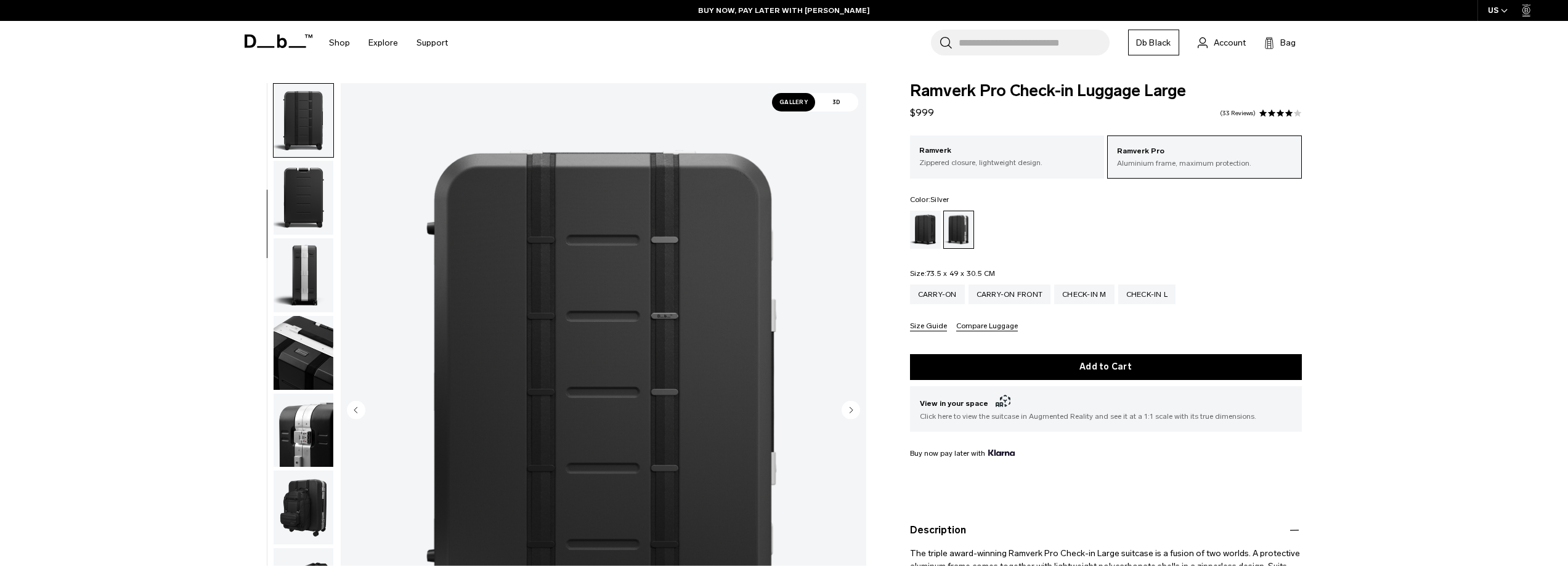
click at [301, 350] on img "button" at bounding box center [303, 353] width 60 height 74
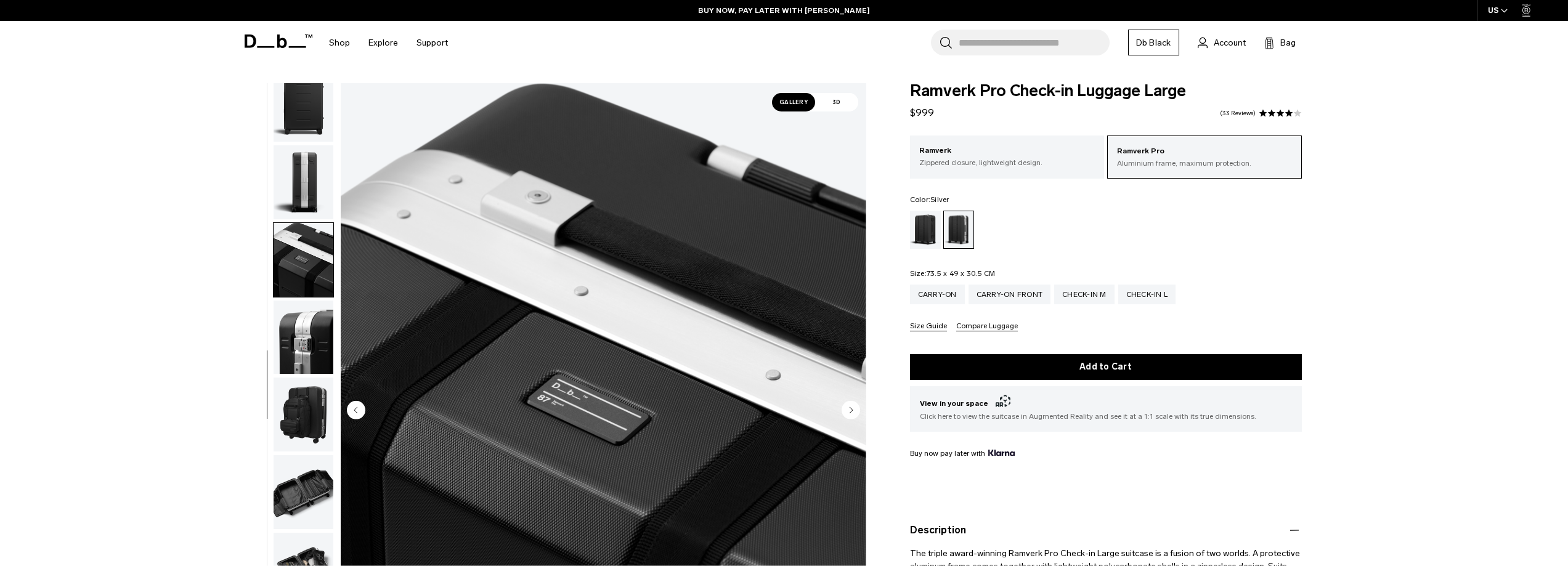
scroll to position [271, 0]
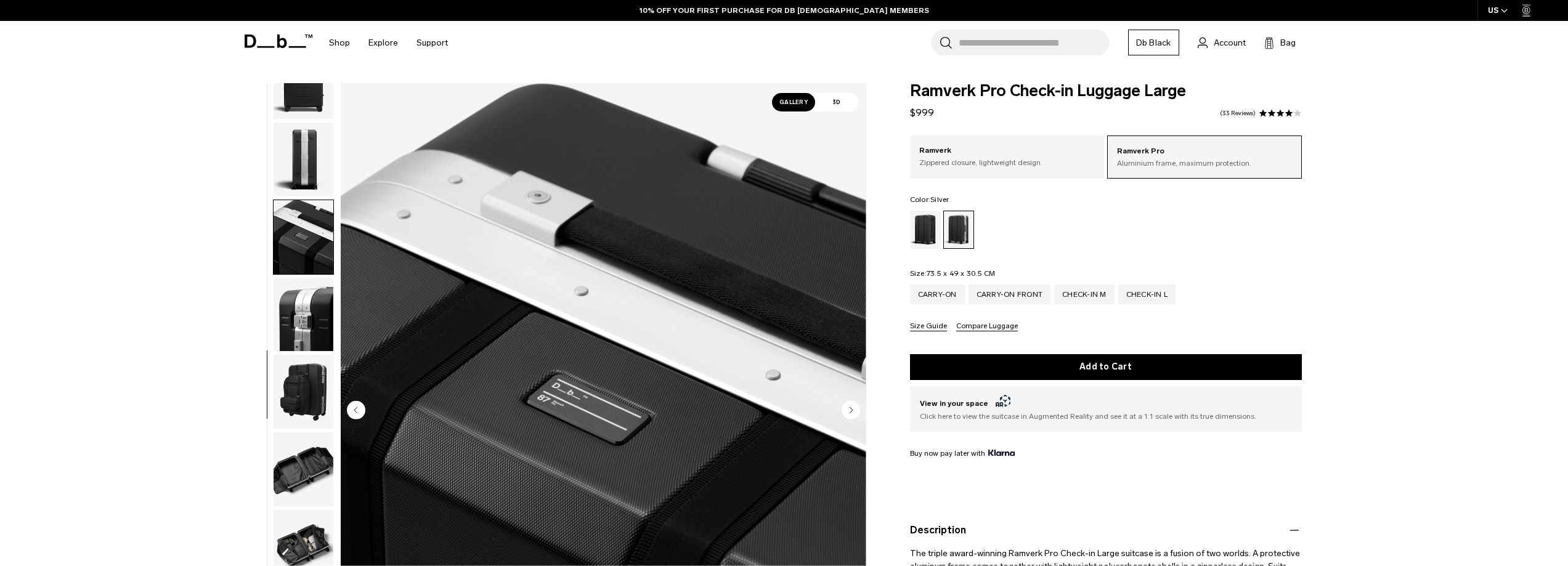
click at [305, 398] on img "button" at bounding box center [303, 391] width 60 height 74
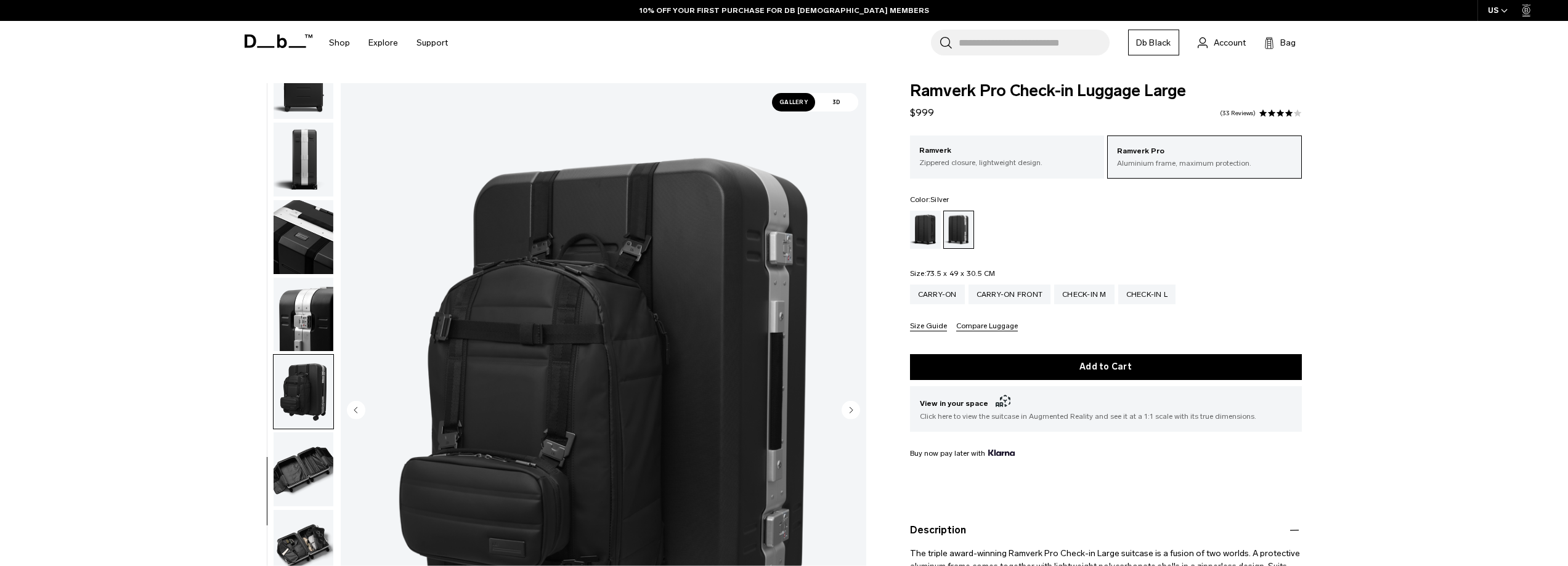
click at [314, 315] on img "button" at bounding box center [303, 315] width 60 height 74
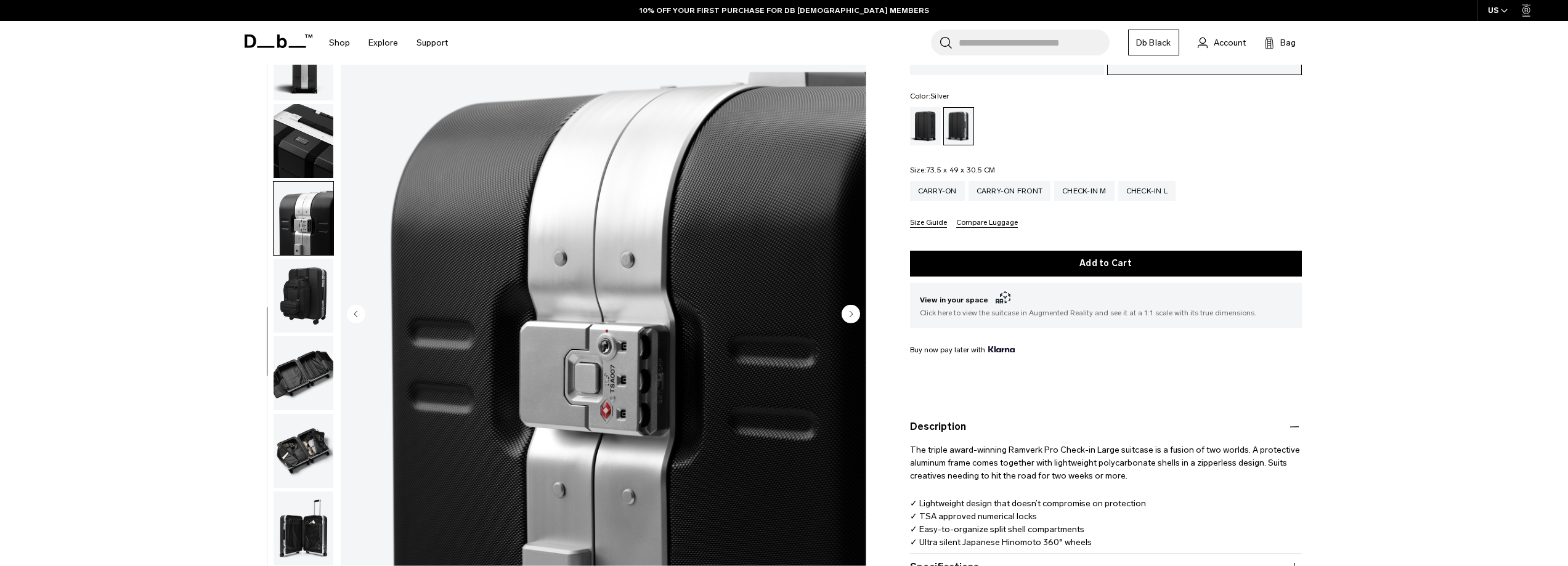
scroll to position [247, 0]
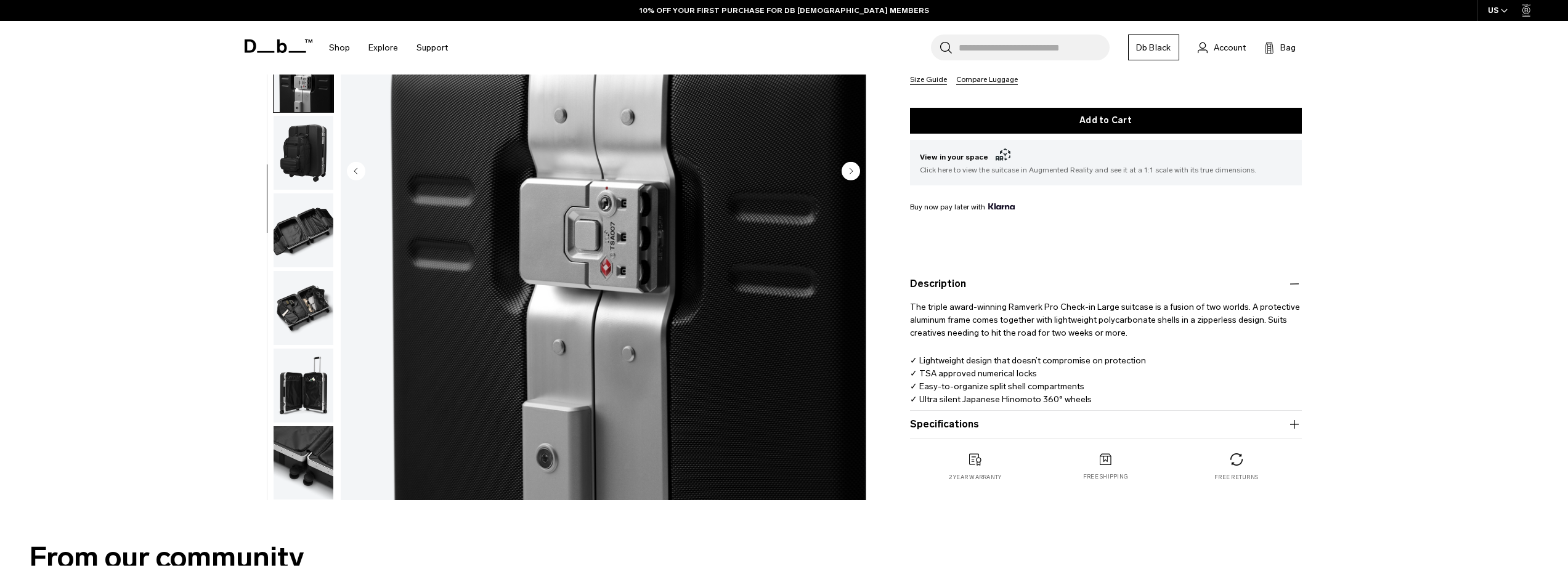
click at [301, 402] on img "button" at bounding box center [303, 385] width 60 height 74
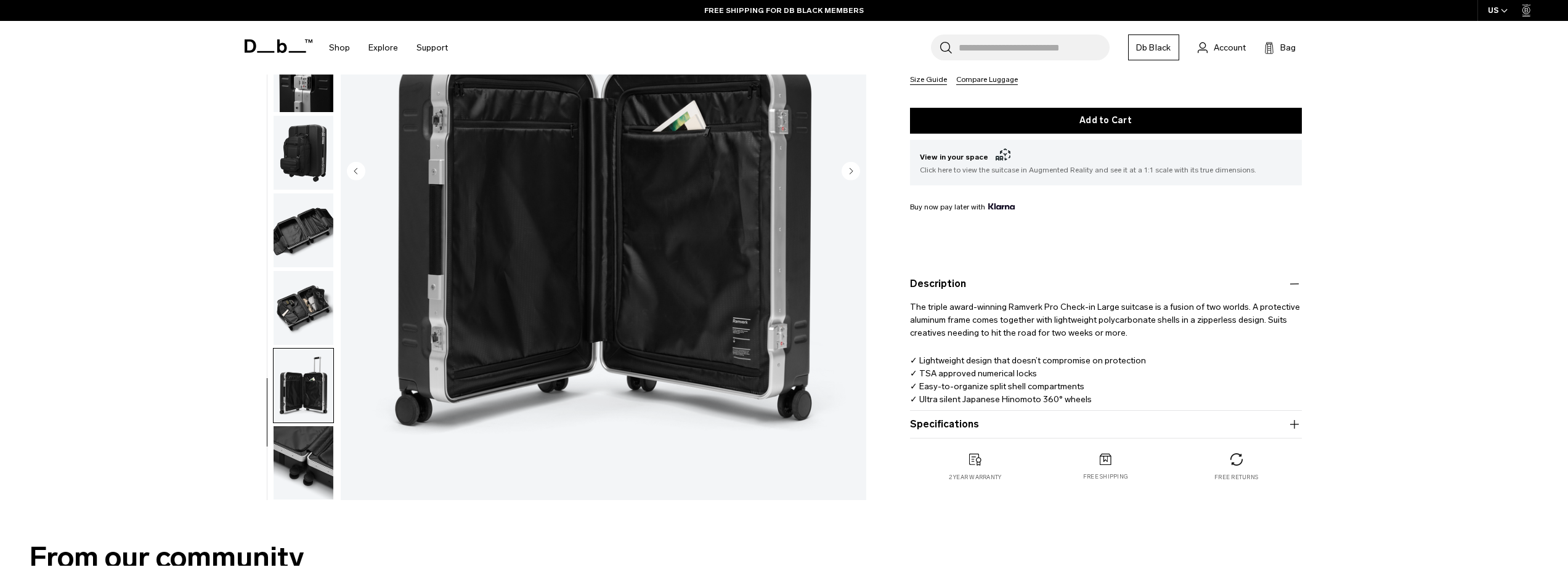
click at [307, 442] on img "button" at bounding box center [303, 463] width 60 height 74
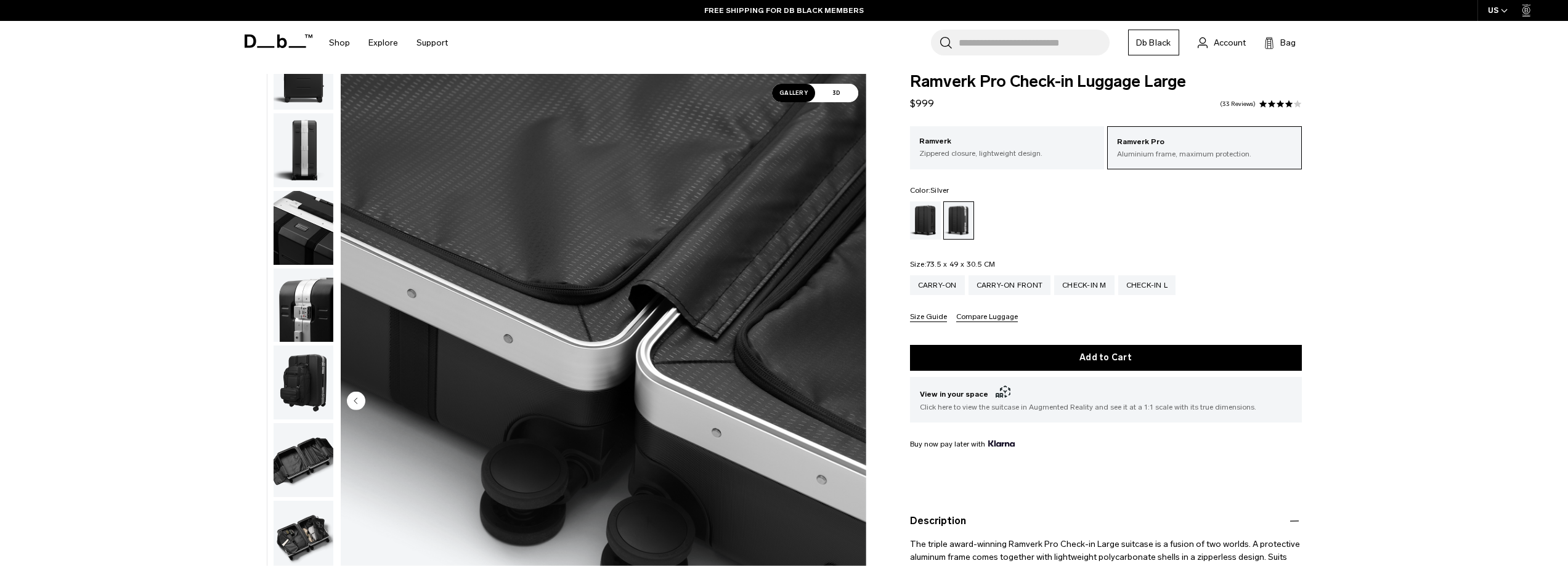
scroll to position [0, 0]
